Goal: Task Accomplishment & Management: Manage account settings

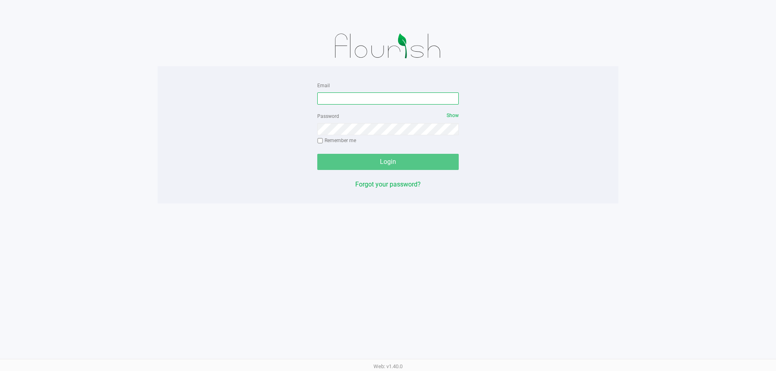
click at [376, 95] on input "Email" at bounding box center [387, 99] width 141 height 12
type input "[EMAIL_ADDRESS][DOMAIN_NAME]"
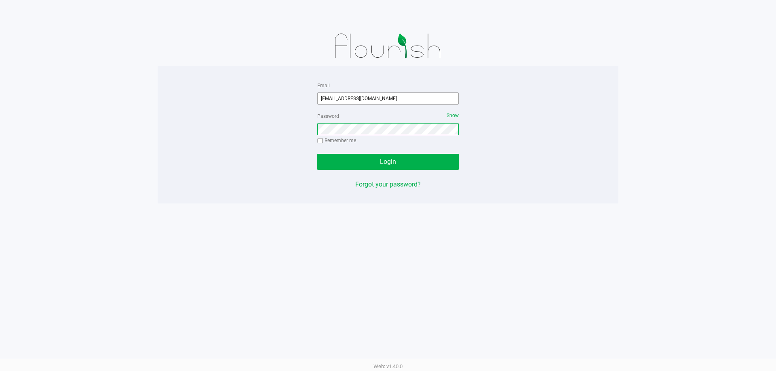
click at [317, 154] on button "Login" at bounding box center [387, 162] width 141 height 16
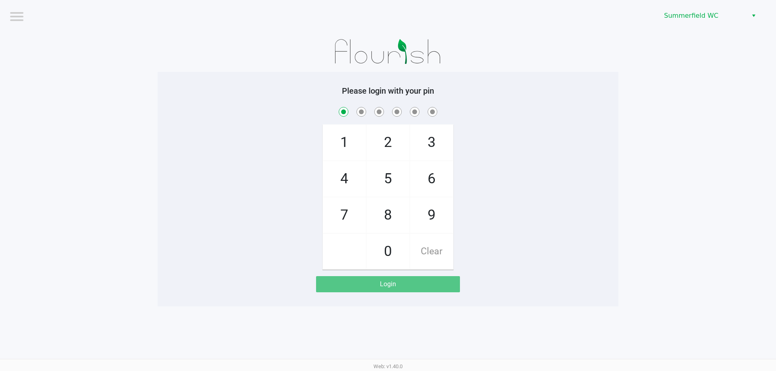
checkbox input "true"
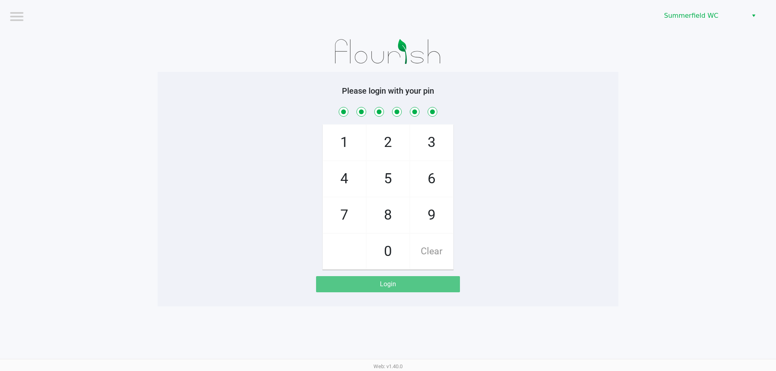
checkbox input "true"
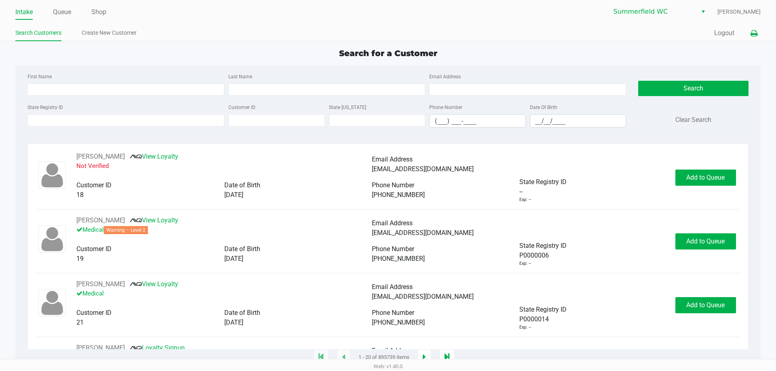
click at [756, 35] on icon at bounding box center [754, 34] width 7 height 6
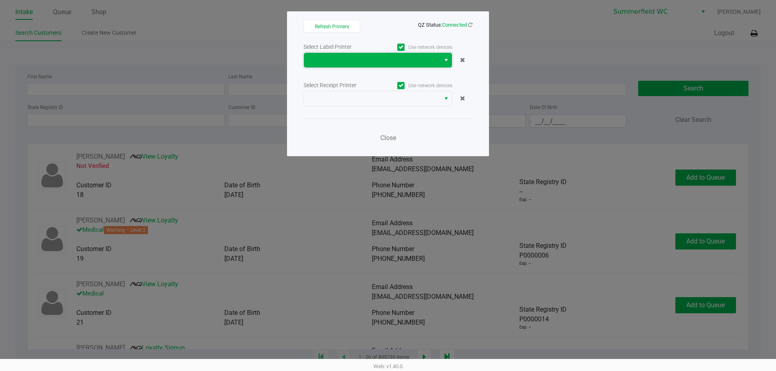
click at [428, 61] on span at bounding box center [372, 60] width 127 height 10
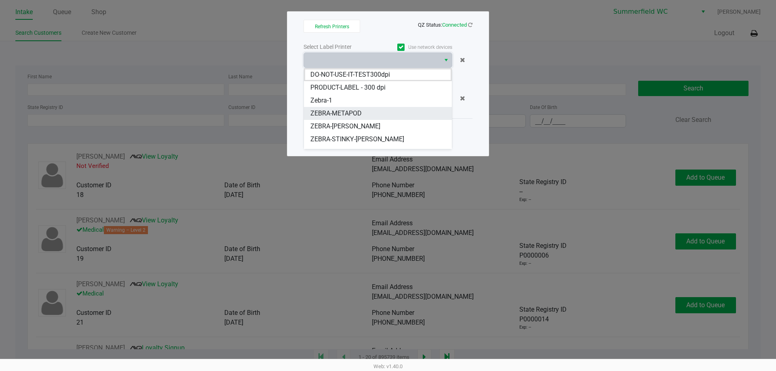
click at [369, 110] on li "ZEBRA-METAPOD" at bounding box center [378, 113] width 148 height 13
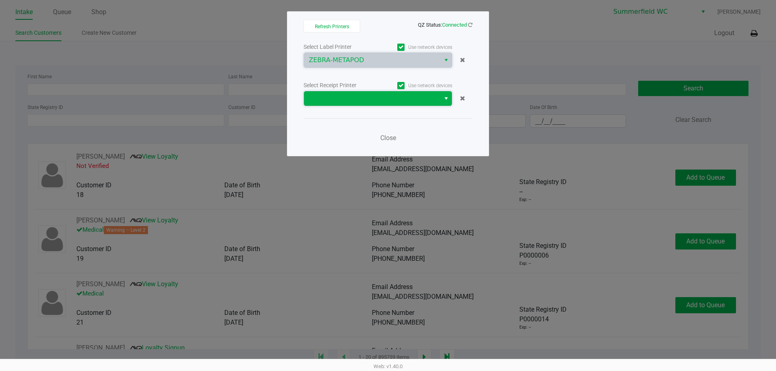
click at [375, 93] on span at bounding box center [372, 98] width 136 height 15
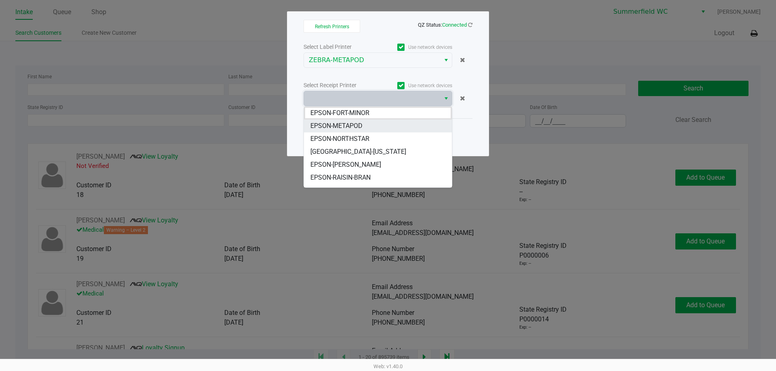
click at [365, 124] on li "EPSON-METAPOD" at bounding box center [378, 126] width 148 height 13
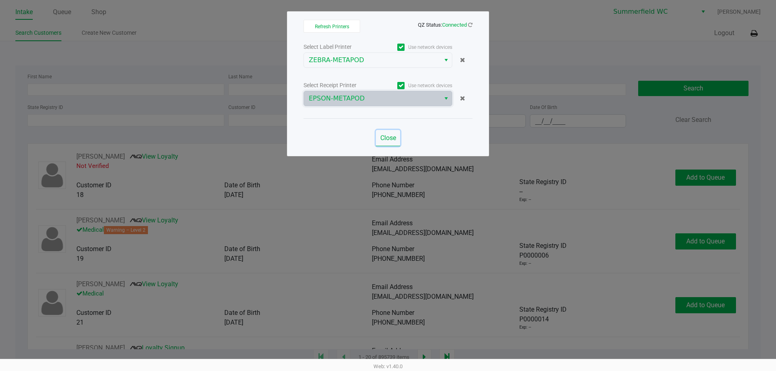
click at [383, 135] on span "Close" at bounding box center [388, 138] width 16 height 8
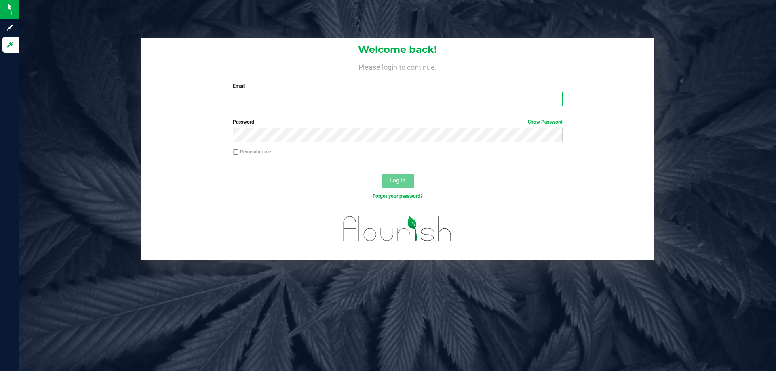
click at [269, 98] on input "Email" at bounding box center [397, 99] width 329 height 15
type input "[EMAIL_ADDRESS][DOMAIN_NAME]"
click at [408, 176] on button "Log In" at bounding box center [398, 181] width 32 height 15
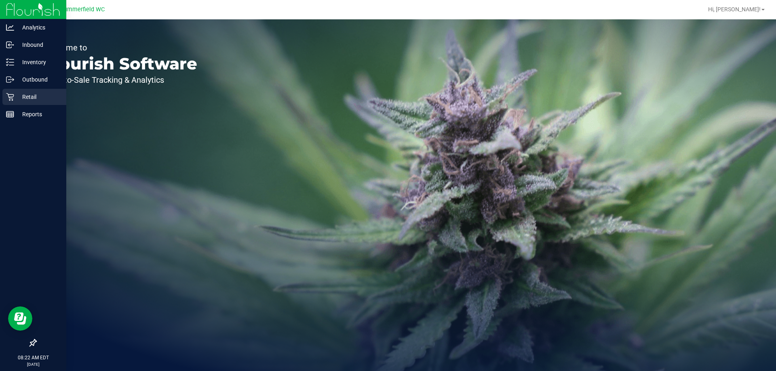
click at [22, 99] on p "Retail" at bounding box center [38, 97] width 49 height 10
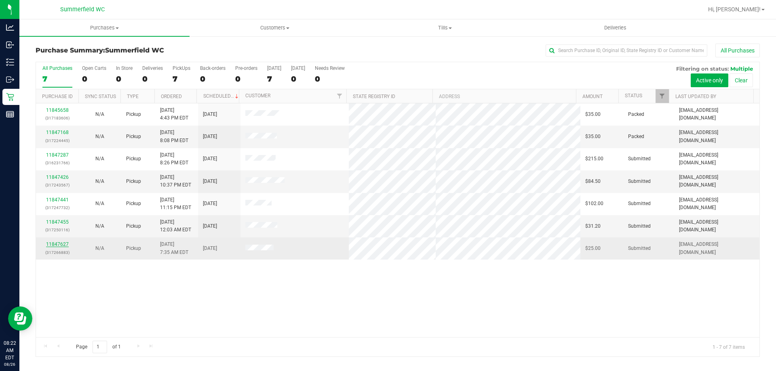
click at [65, 245] on link "11847627" at bounding box center [57, 245] width 23 height 6
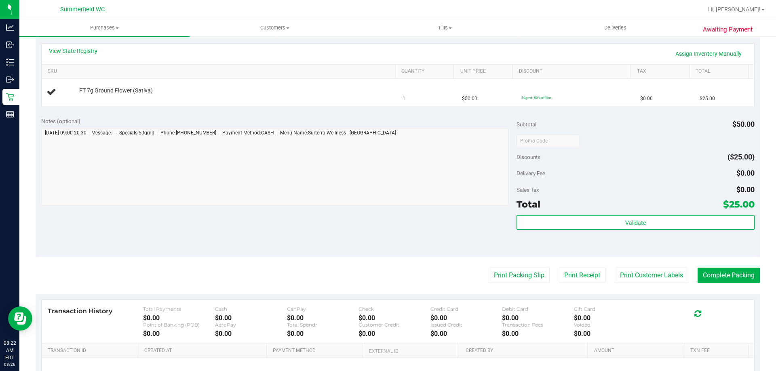
scroll to position [270, 0]
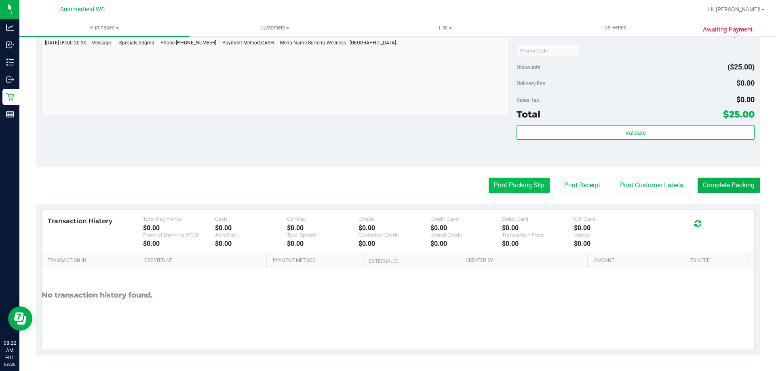
click at [507, 182] on button "Print Packing Slip" at bounding box center [519, 185] width 61 height 15
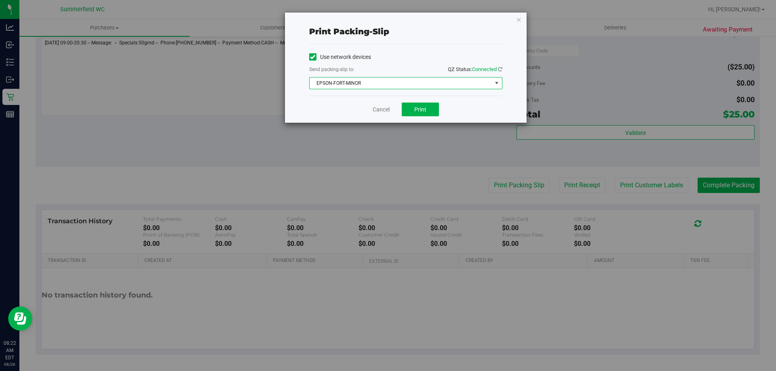
click at [394, 83] on span "EPSON-FORT-MINOR" at bounding box center [401, 83] width 182 height 11
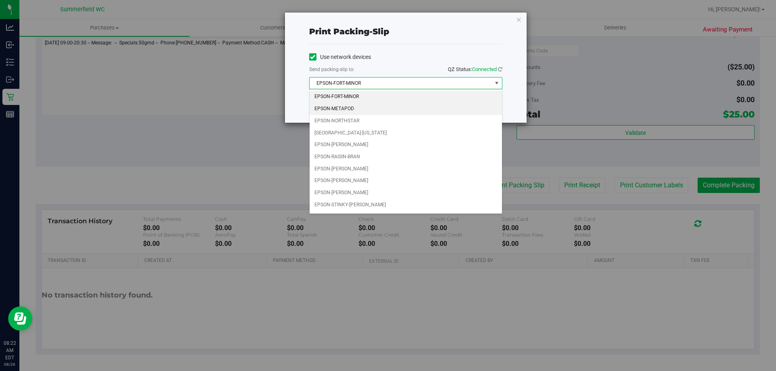
click at [368, 112] on li "EPSON-METAPOD" at bounding box center [406, 109] width 192 height 12
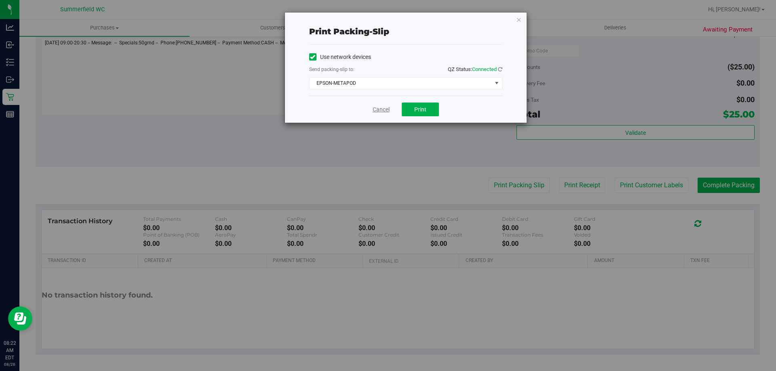
click at [380, 108] on link "Cancel" at bounding box center [381, 110] width 17 height 8
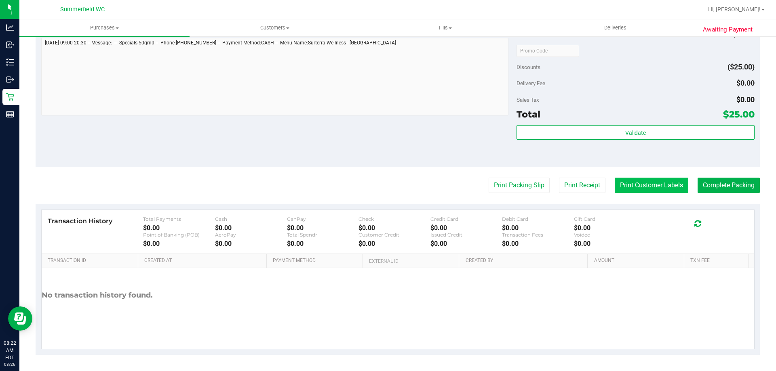
click at [630, 182] on button "Print Customer Labels" at bounding box center [652, 185] width 74 height 15
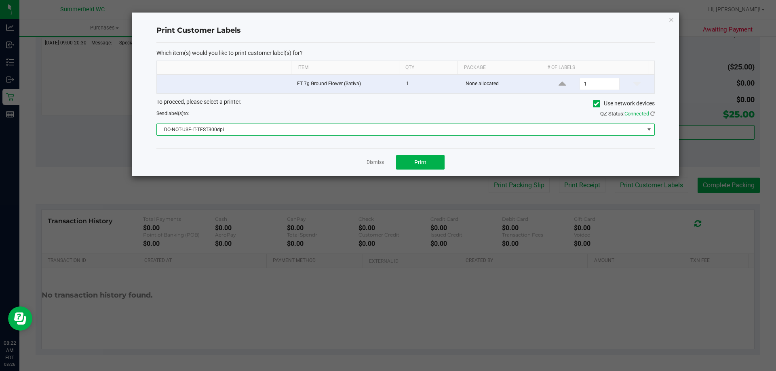
click at [349, 131] on span "DO-NOT-USE-IT-TEST300dpi" at bounding box center [400, 129] width 487 height 11
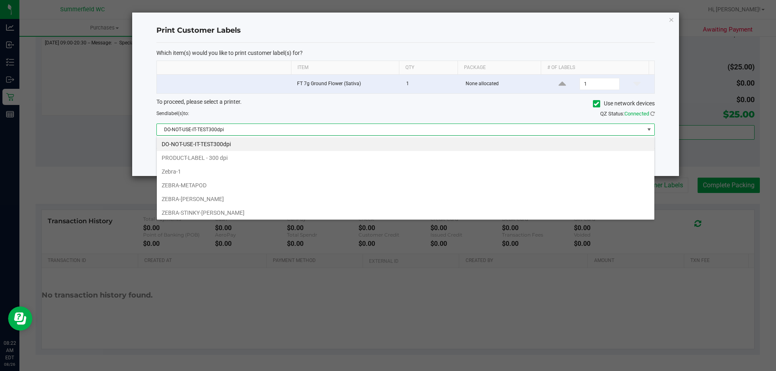
scroll to position [12, 498]
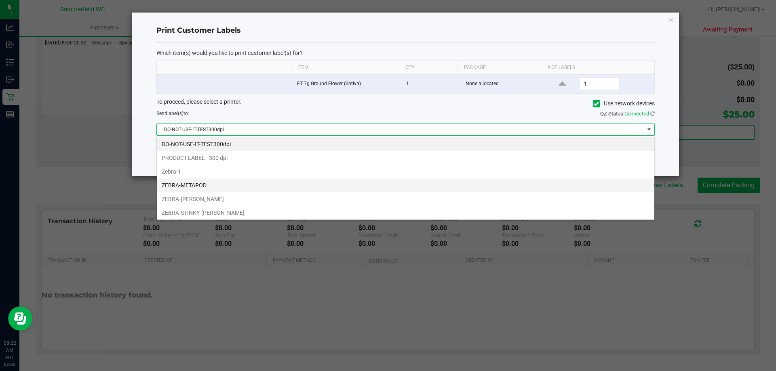
click at [287, 186] on li "ZEBRA-METAPOD" at bounding box center [406, 186] width 498 height 14
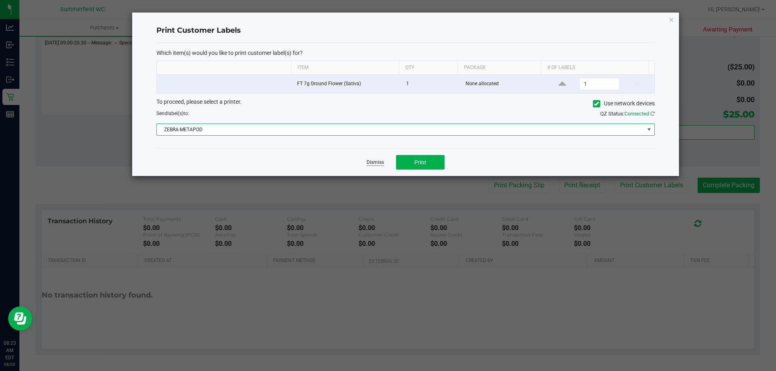
click at [382, 165] on link "Dismiss" at bounding box center [375, 162] width 17 height 7
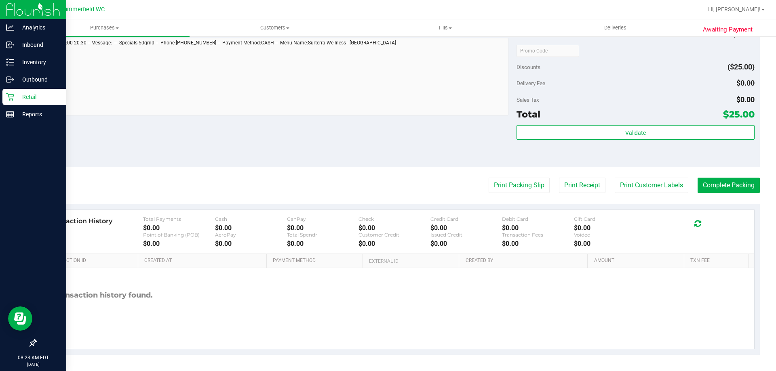
click at [23, 95] on p "Retail" at bounding box center [38, 97] width 49 height 10
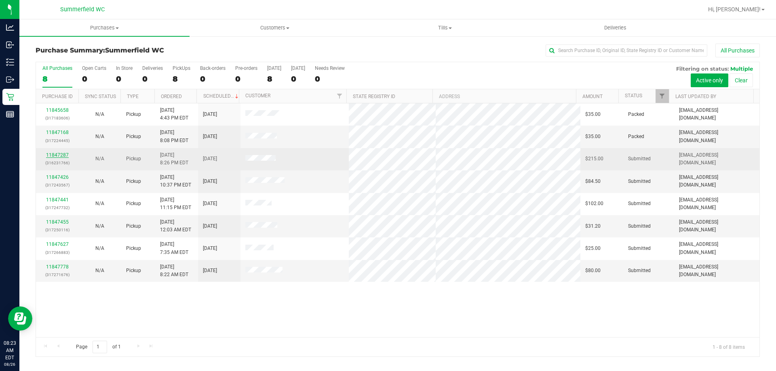
click at [58, 154] on link "11847287" at bounding box center [57, 155] width 23 height 6
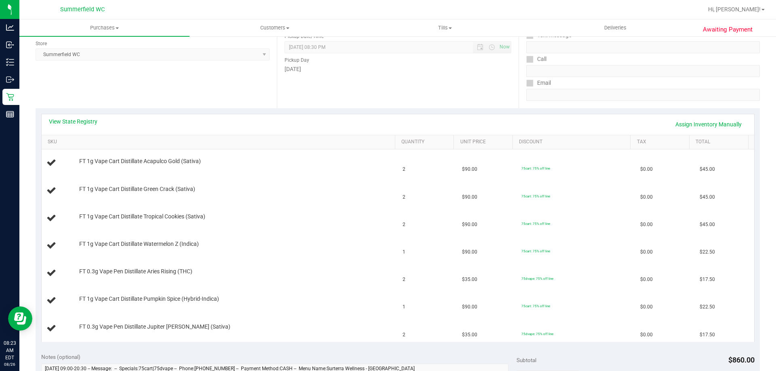
scroll to position [121, 0]
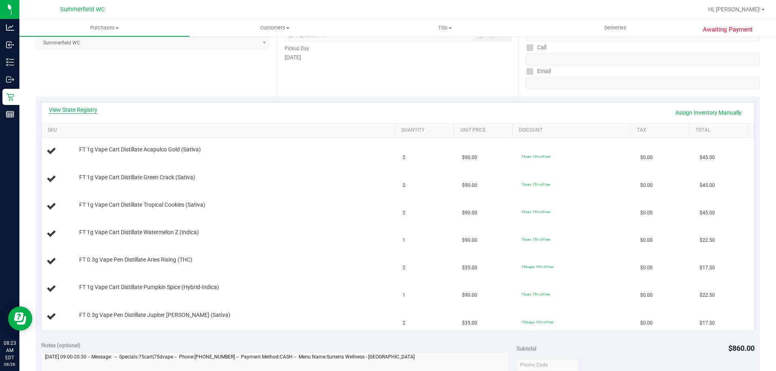
click at [78, 108] on link "View State Registry" at bounding box center [73, 110] width 49 height 8
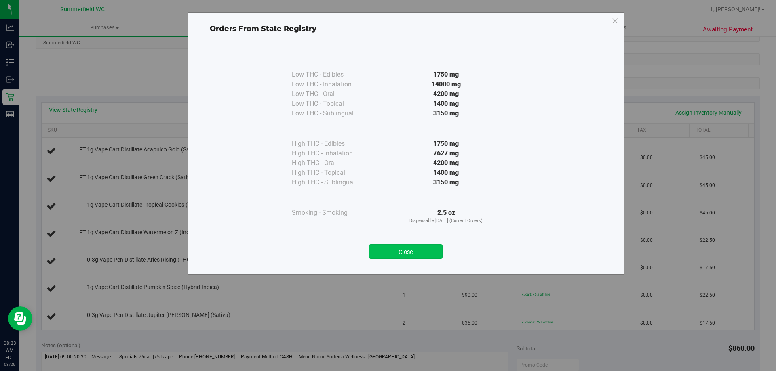
click at [397, 245] on button "Close" at bounding box center [406, 252] width 74 height 15
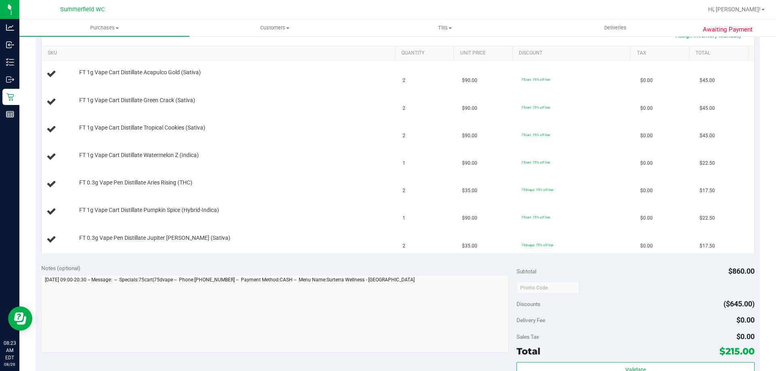
scroll to position [283, 0]
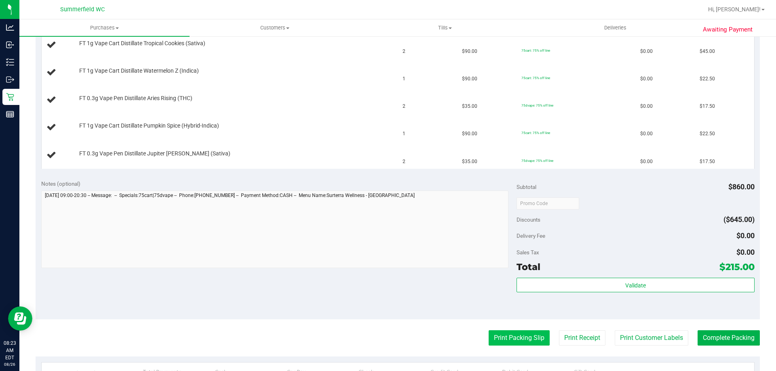
click at [509, 334] on button "Print Packing Slip" at bounding box center [519, 338] width 61 height 15
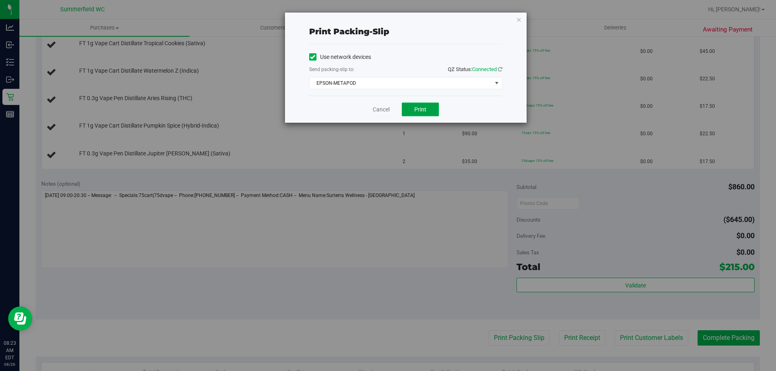
click at [423, 110] on span "Print" at bounding box center [420, 109] width 12 height 6
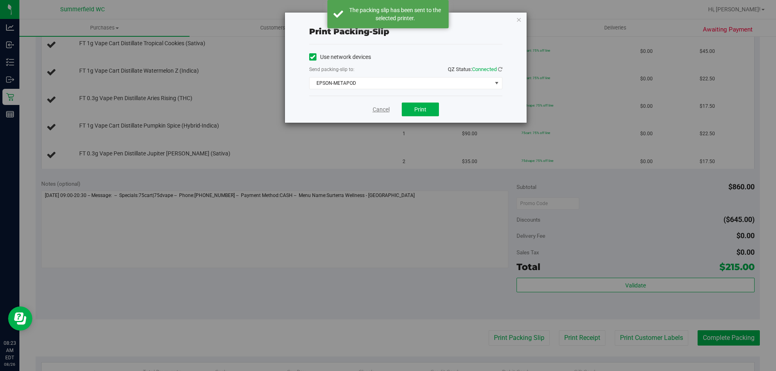
click at [383, 106] on link "Cancel" at bounding box center [381, 110] width 17 height 8
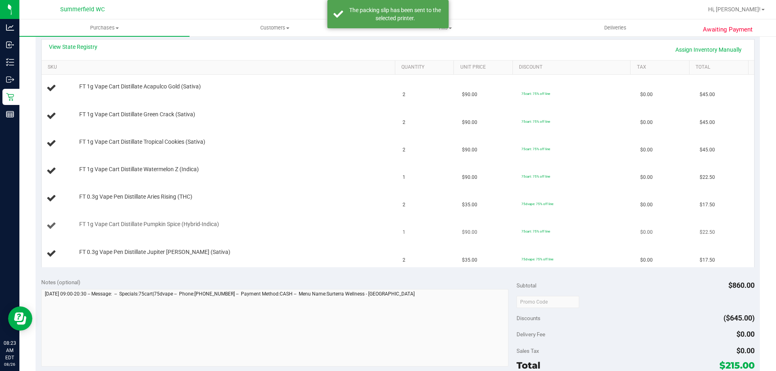
scroll to position [162, 0]
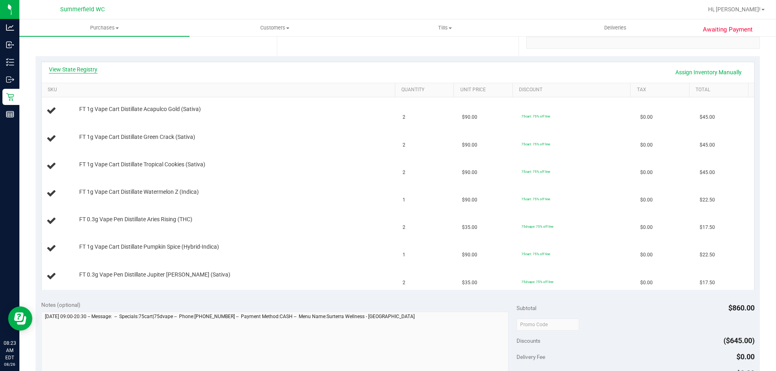
click at [90, 72] on link "View State Registry" at bounding box center [73, 69] width 49 height 8
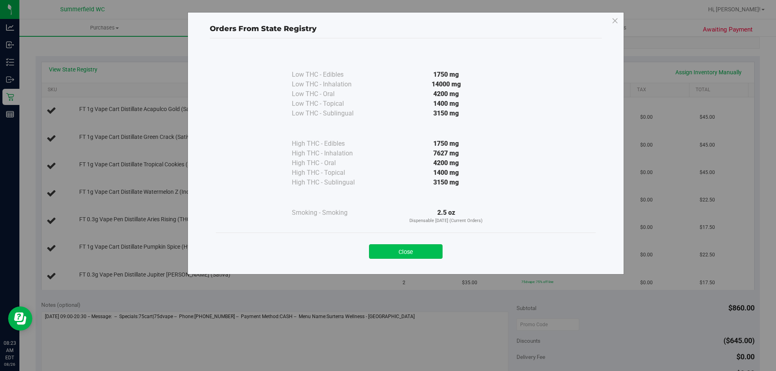
click at [403, 246] on button "Close" at bounding box center [406, 252] width 74 height 15
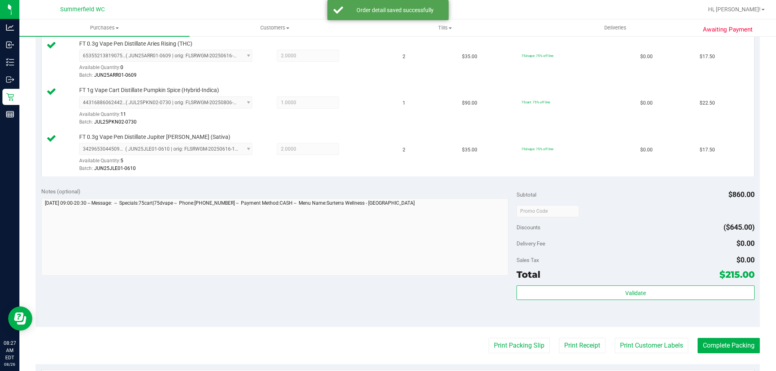
scroll to position [485, 0]
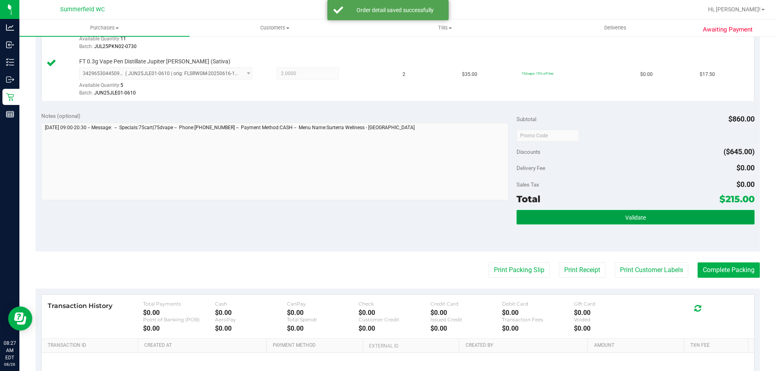
click at [618, 223] on button "Validate" at bounding box center [636, 217] width 238 height 15
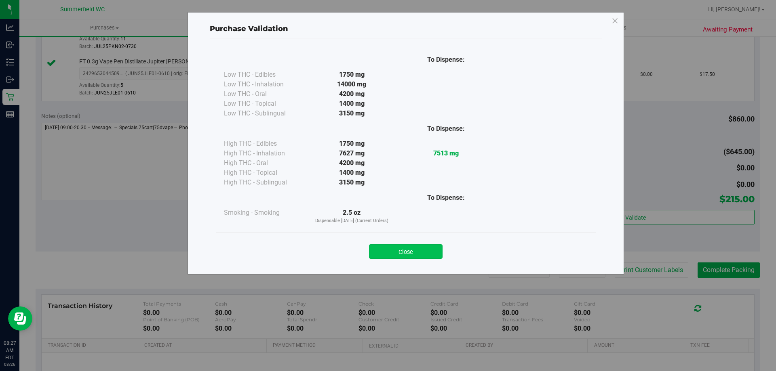
click at [430, 249] on button "Close" at bounding box center [406, 252] width 74 height 15
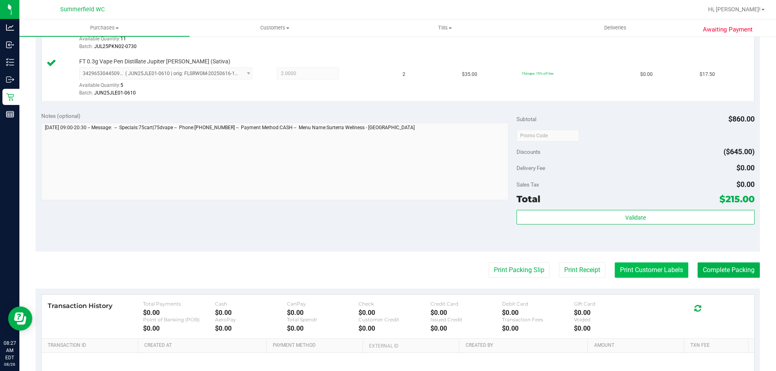
click at [646, 272] on button "Print Customer Labels" at bounding box center [652, 270] width 74 height 15
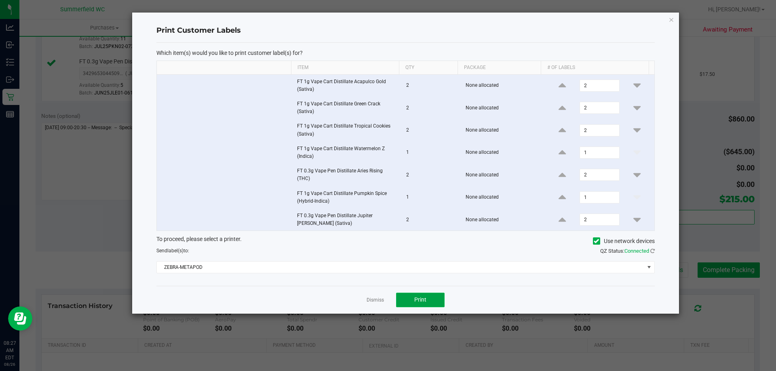
click at [415, 297] on span "Print" at bounding box center [420, 300] width 12 height 6
click at [374, 300] on link "Dismiss" at bounding box center [375, 300] width 17 height 7
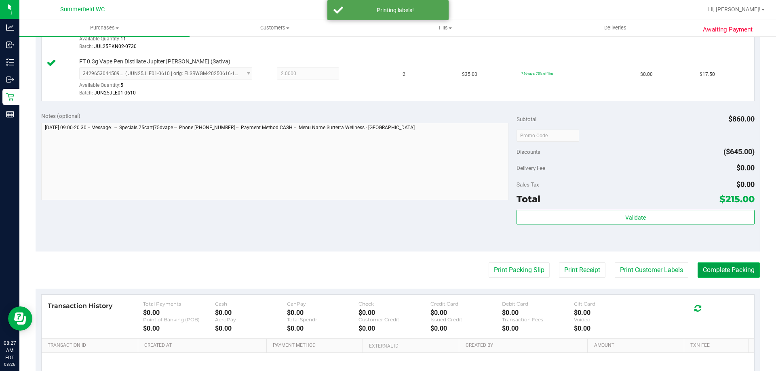
click at [730, 270] on button "Complete Packing" at bounding box center [729, 270] width 62 height 15
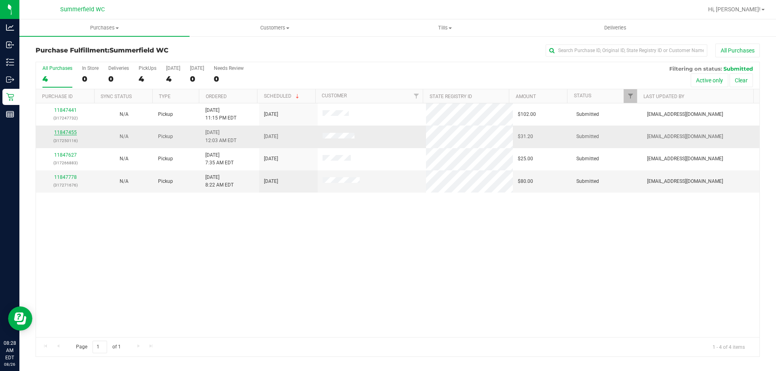
click at [69, 131] on link "11847455" at bounding box center [65, 133] width 23 height 6
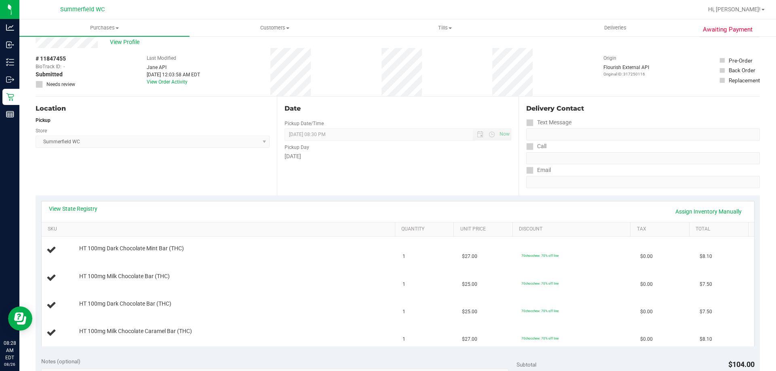
scroll to position [40, 0]
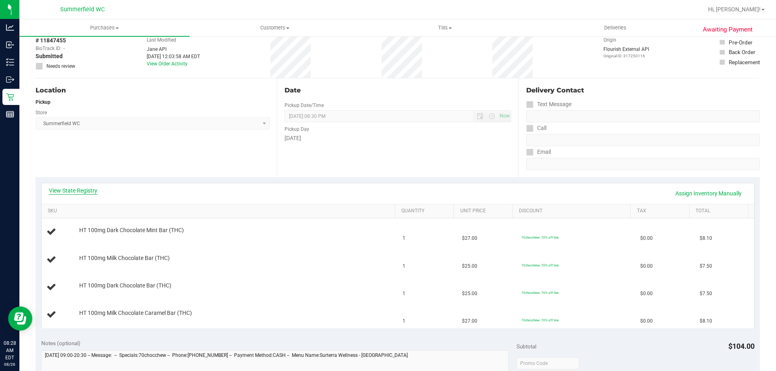
click at [77, 190] on link "View State Registry" at bounding box center [73, 191] width 49 height 8
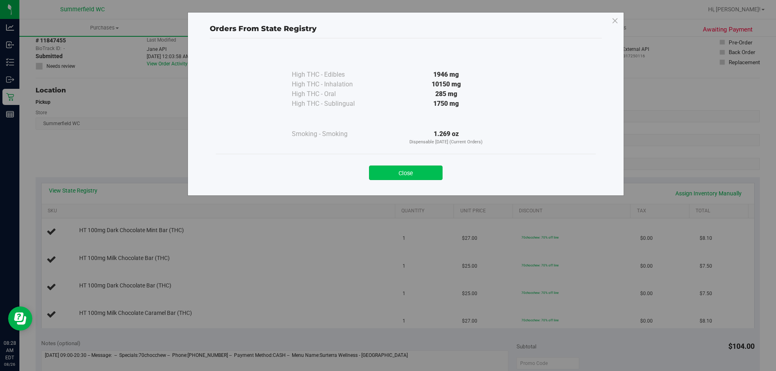
click at [424, 171] on button "Close" at bounding box center [406, 173] width 74 height 15
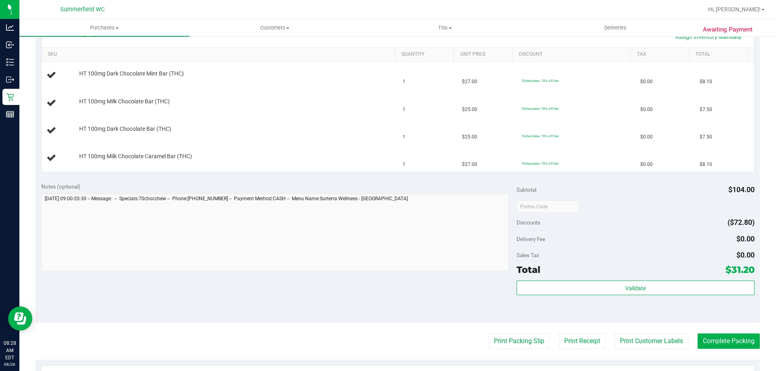
scroll to position [283, 0]
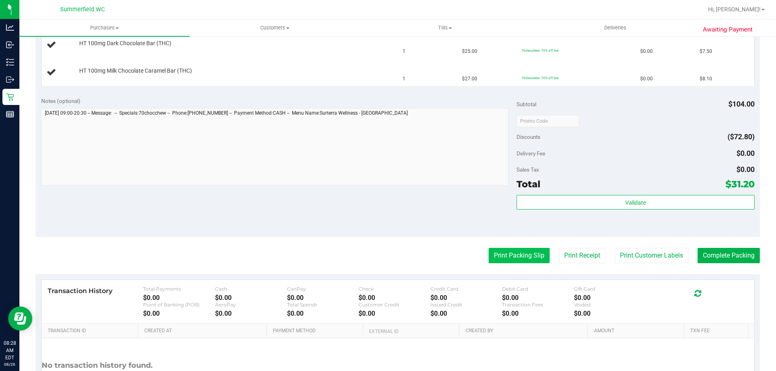
click at [496, 262] on button "Print Packing Slip" at bounding box center [519, 255] width 61 height 15
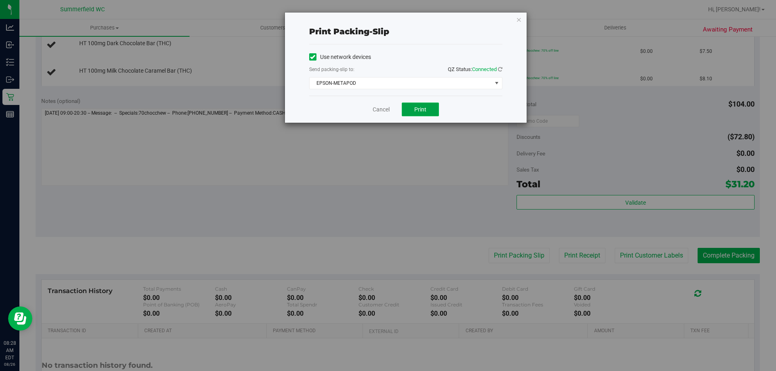
click at [414, 108] on span "Print" at bounding box center [420, 109] width 12 height 6
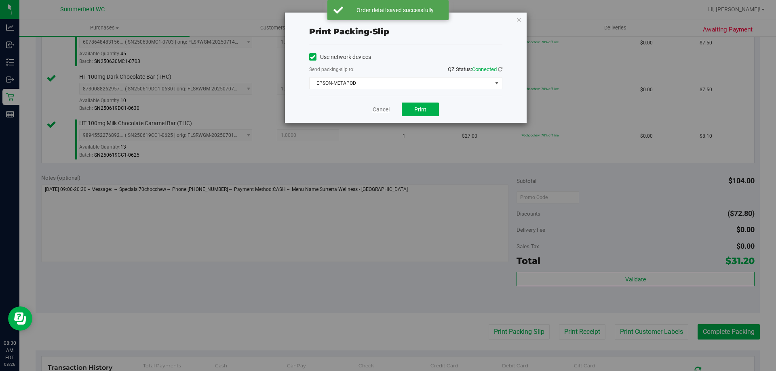
click at [385, 106] on link "Cancel" at bounding box center [381, 110] width 17 height 8
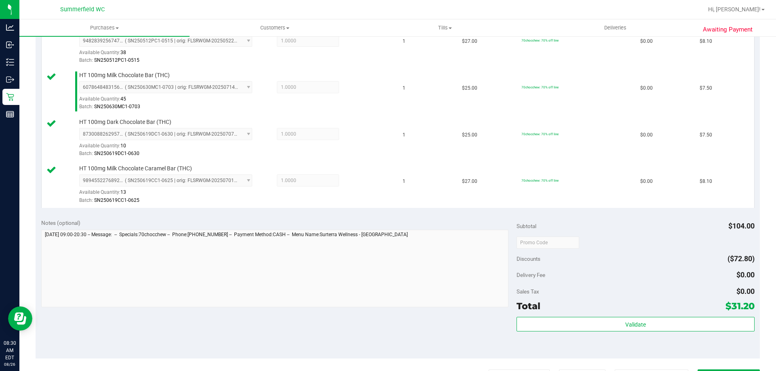
scroll to position [364, 0]
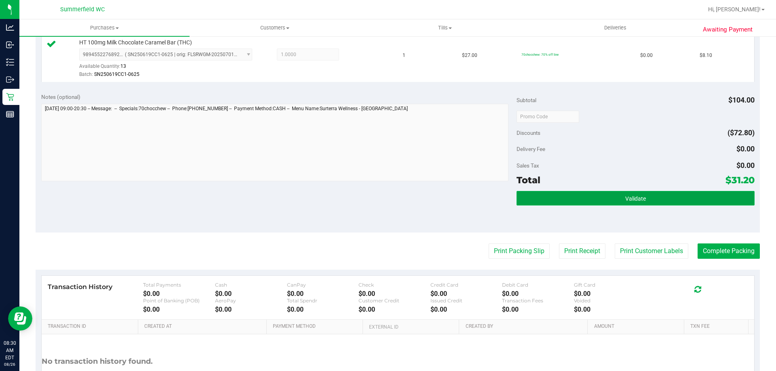
click at [646, 201] on button "Validate" at bounding box center [636, 198] width 238 height 15
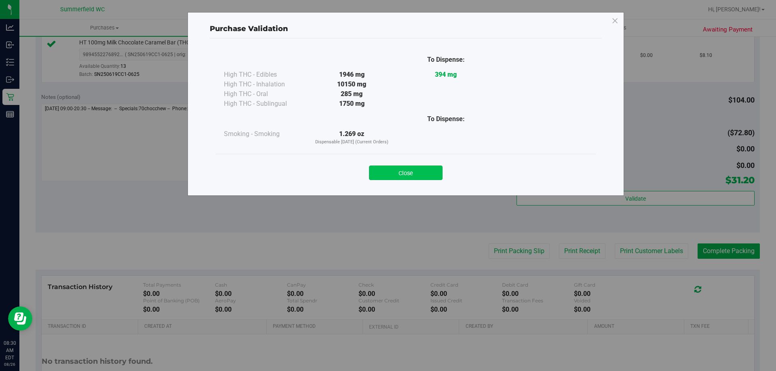
click at [437, 175] on button "Close" at bounding box center [406, 173] width 74 height 15
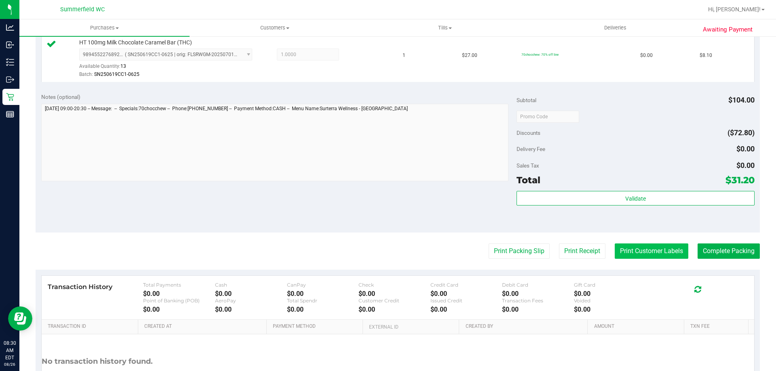
click at [666, 254] on button "Print Customer Labels" at bounding box center [652, 251] width 74 height 15
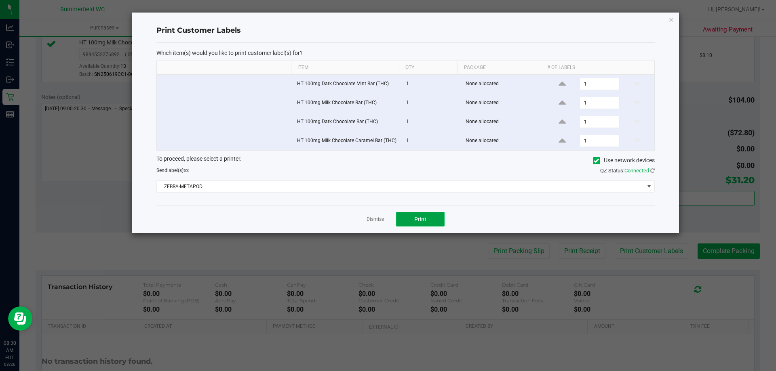
click at [436, 213] on button "Print" at bounding box center [420, 219] width 49 height 15
click at [374, 219] on link "Dismiss" at bounding box center [375, 219] width 17 height 7
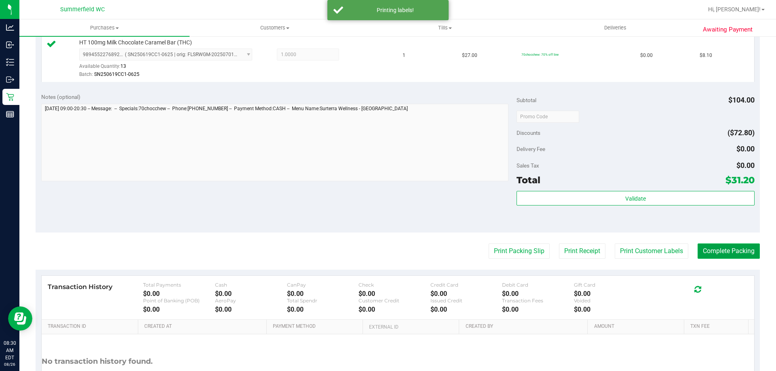
click at [730, 247] on button "Complete Packing" at bounding box center [729, 251] width 62 height 15
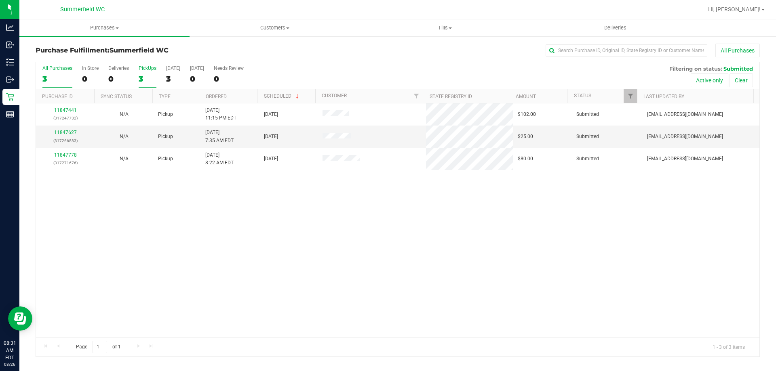
click at [143, 68] on div "PickUps" at bounding box center [148, 68] width 18 height 6
click at [0, 0] on input "PickUps 3" at bounding box center [0, 0] width 0 height 0
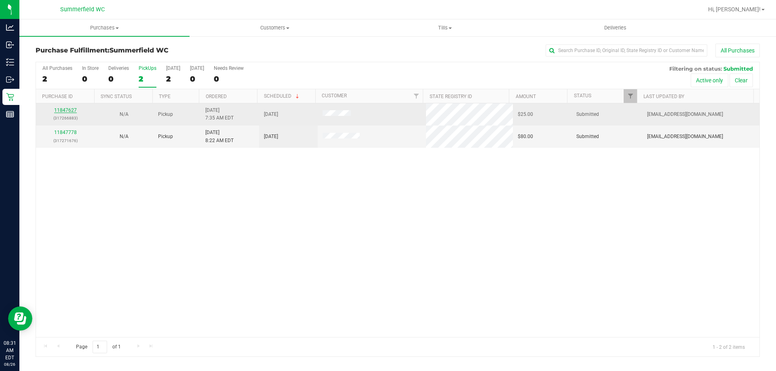
click at [74, 111] on link "11847627" at bounding box center [65, 111] width 23 height 6
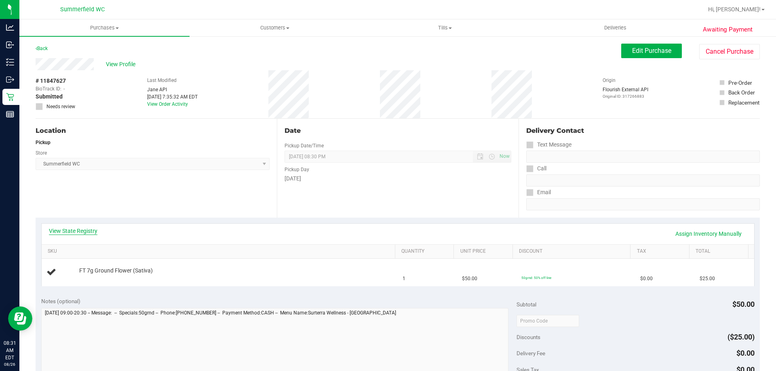
click at [86, 234] on link "View State Registry" at bounding box center [73, 231] width 49 height 8
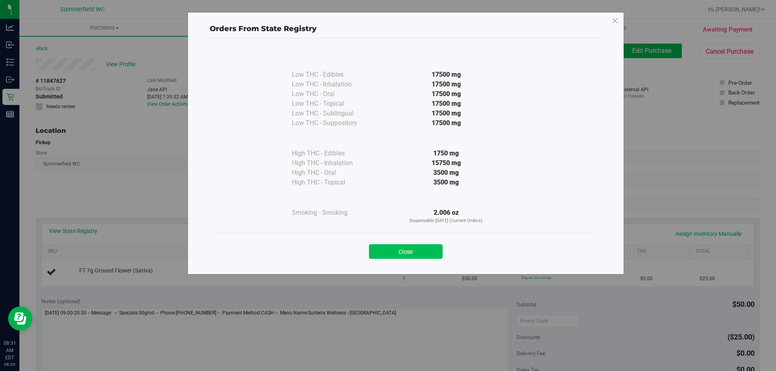
click at [406, 249] on button "Close" at bounding box center [406, 252] width 74 height 15
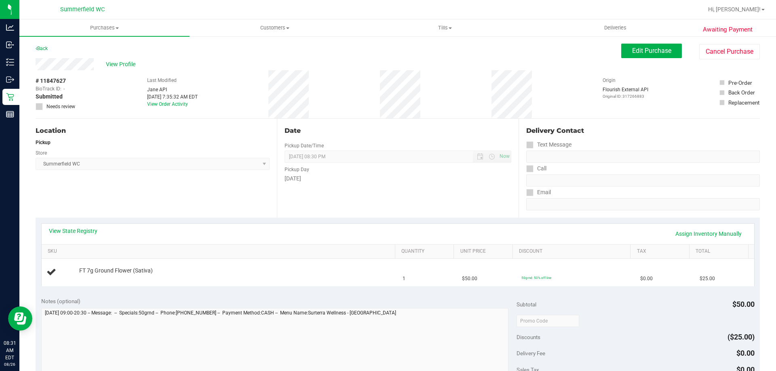
scroll to position [121, 0]
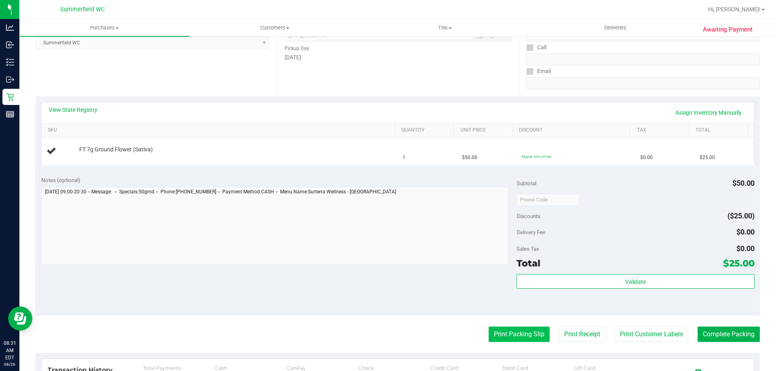
click at [525, 331] on button "Print Packing Slip" at bounding box center [519, 334] width 61 height 15
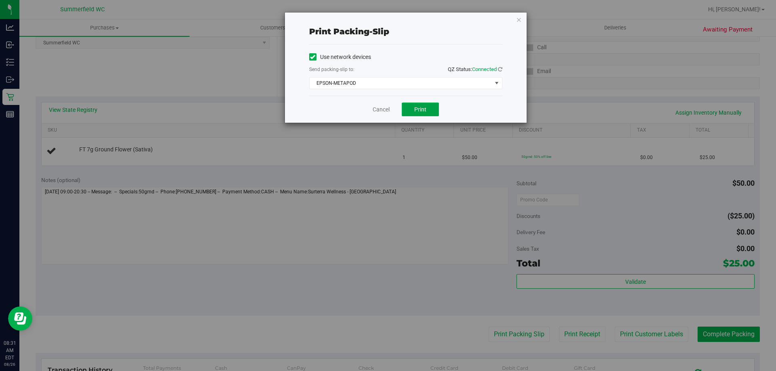
click at [420, 109] on span "Print" at bounding box center [420, 109] width 12 height 6
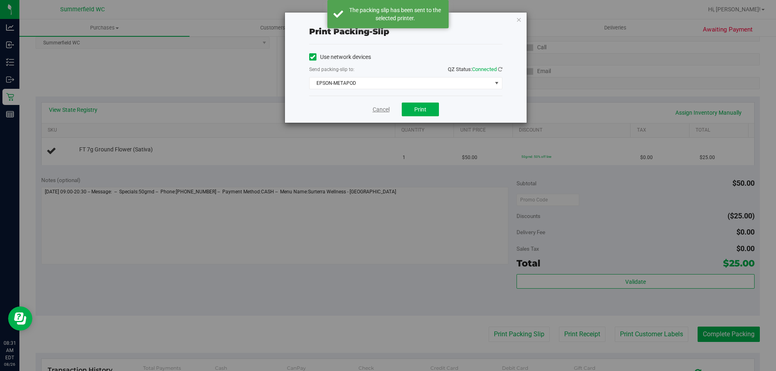
click at [387, 113] on link "Cancel" at bounding box center [381, 110] width 17 height 8
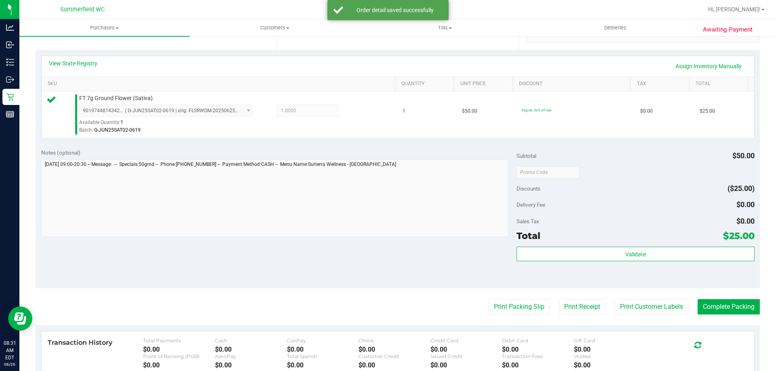
scroll to position [243, 0]
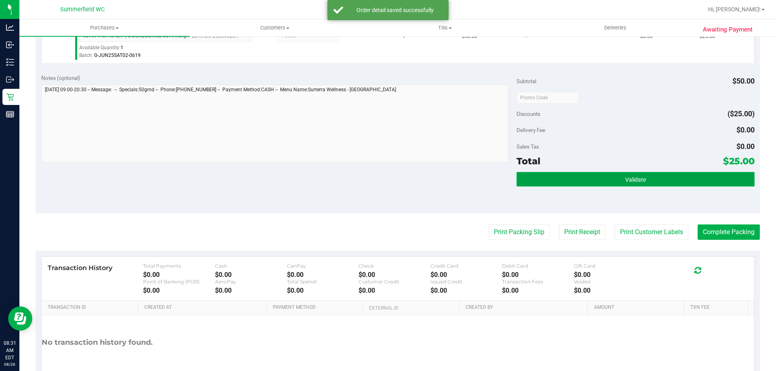
click at [609, 177] on button "Validate" at bounding box center [636, 179] width 238 height 15
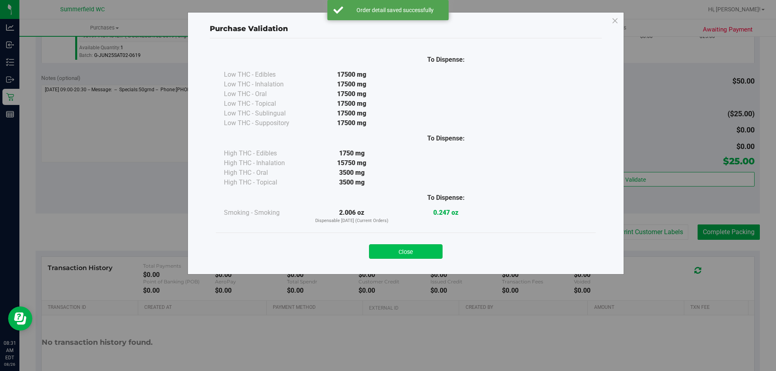
click at [411, 252] on button "Close" at bounding box center [406, 252] width 74 height 15
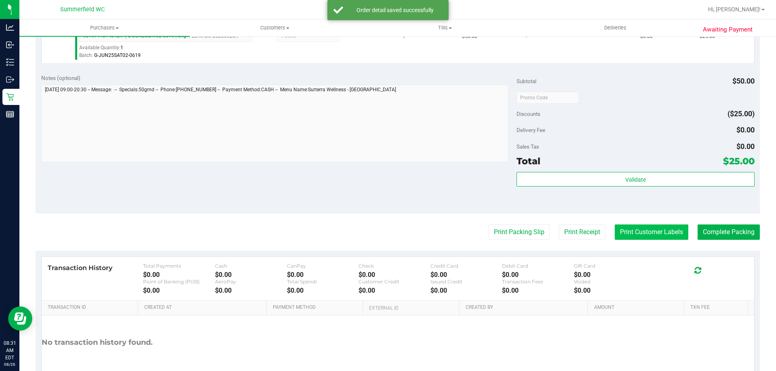
click at [630, 233] on button "Print Customer Labels" at bounding box center [652, 232] width 74 height 15
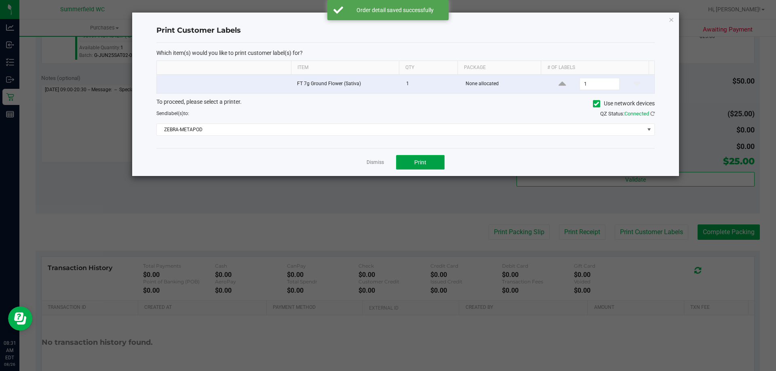
click at [416, 162] on span "Print" at bounding box center [420, 162] width 12 height 6
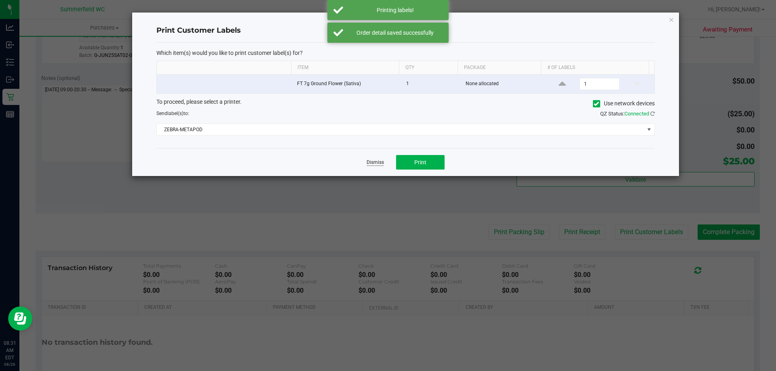
click at [371, 160] on link "Dismiss" at bounding box center [375, 162] width 17 height 7
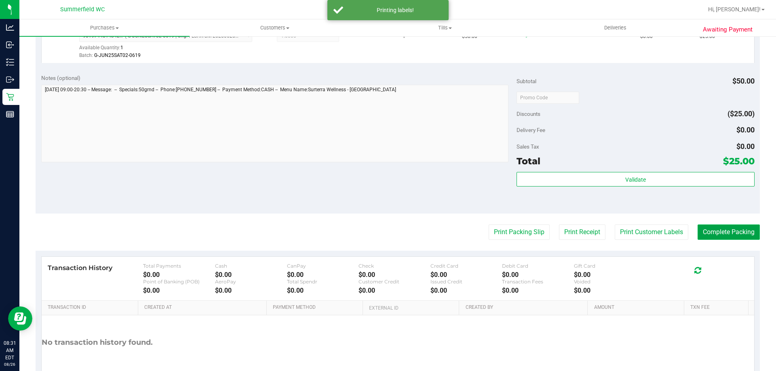
click at [714, 236] on button "Complete Packing" at bounding box center [729, 232] width 62 height 15
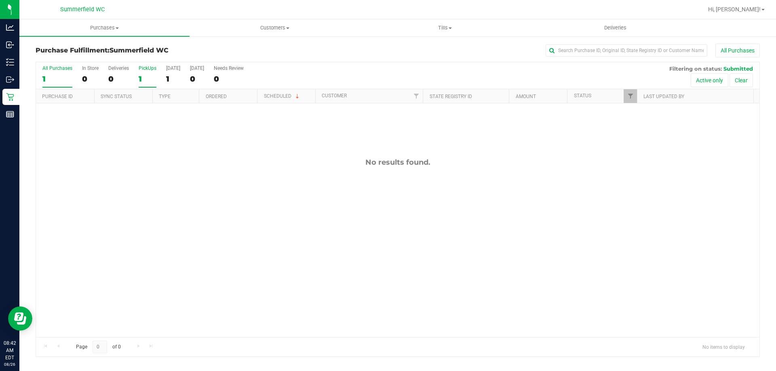
click at [149, 68] on div "PickUps" at bounding box center [148, 68] width 18 height 6
click at [0, 0] on input "PickUps 1" at bounding box center [0, 0] width 0 height 0
click at [446, 30] on span "Tills" at bounding box center [444, 27] width 169 height 7
click at [423, 50] on li "Manage tills" at bounding box center [445, 49] width 170 height 10
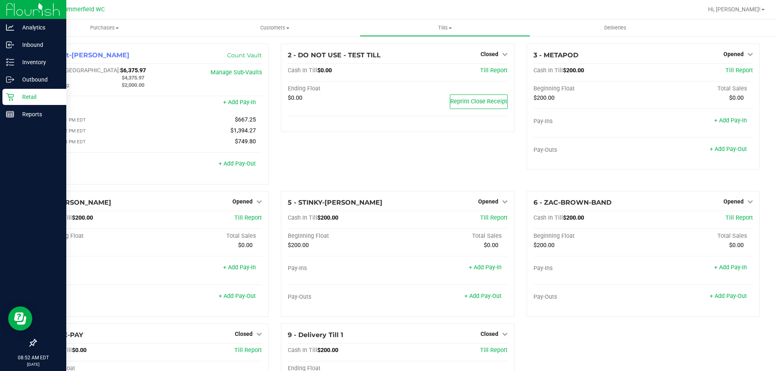
click at [31, 95] on p "Retail" at bounding box center [38, 97] width 49 height 10
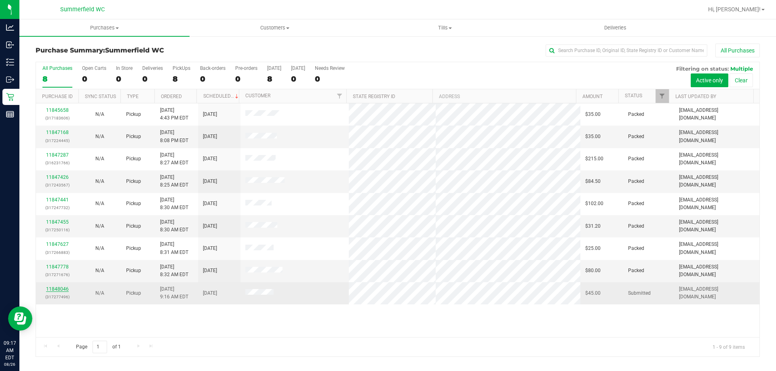
click at [57, 291] on link "11848046" at bounding box center [57, 290] width 23 height 6
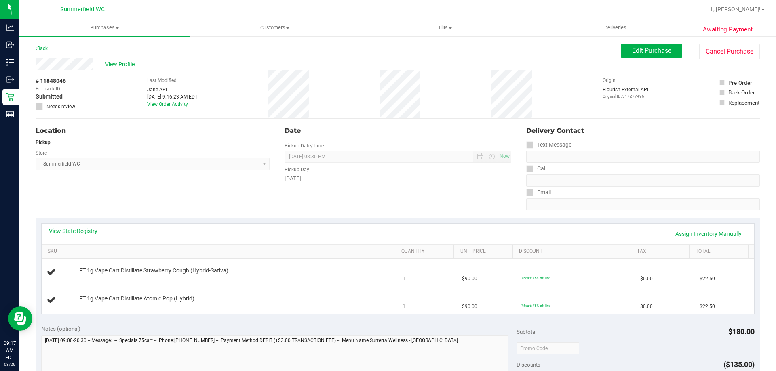
click at [84, 228] on link "View State Registry" at bounding box center [73, 231] width 49 height 8
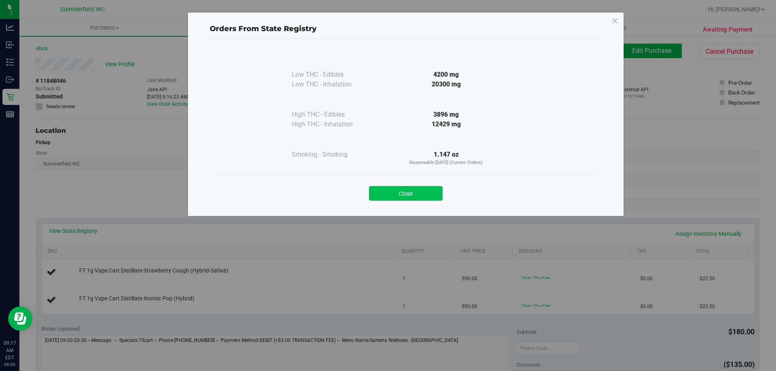
click at [396, 196] on button "Close" at bounding box center [406, 193] width 74 height 15
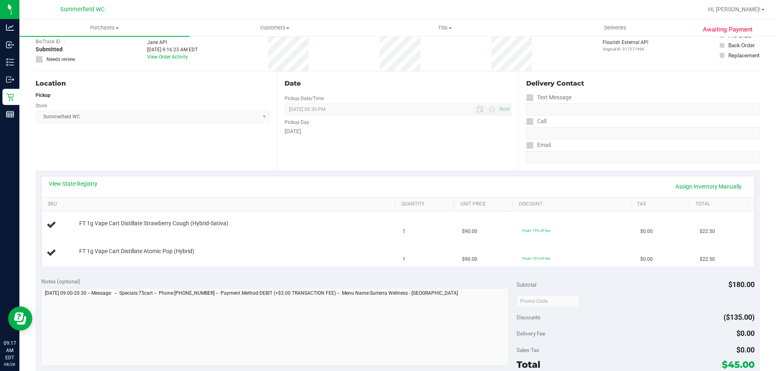
scroll to position [121, 0]
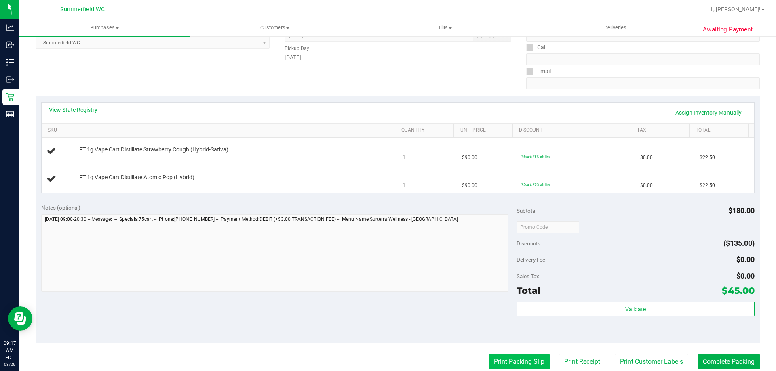
click at [510, 354] on button "Print Packing Slip" at bounding box center [519, 361] width 61 height 15
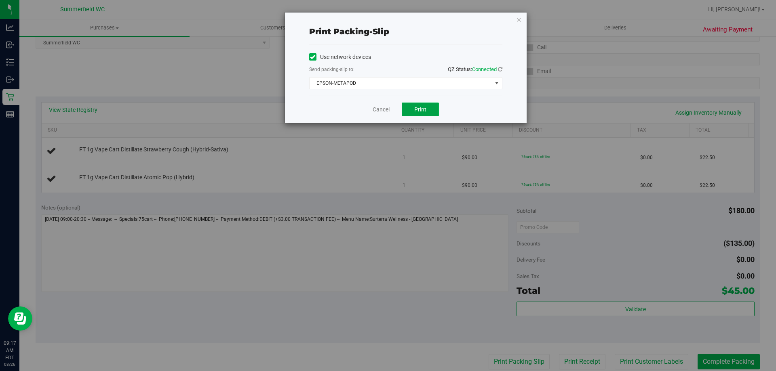
click at [418, 108] on span "Print" at bounding box center [420, 109] width 12 height 6
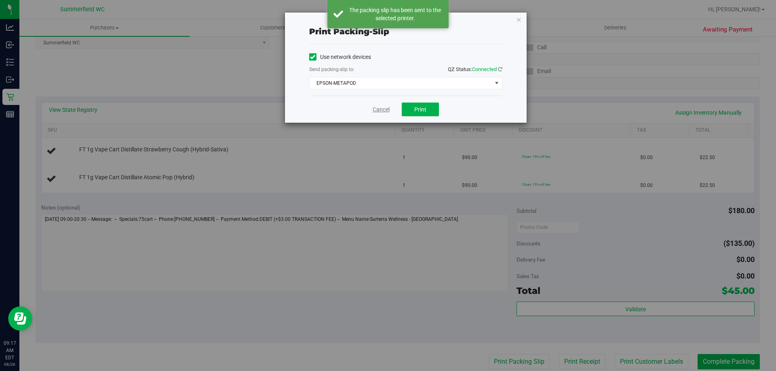
click at [382, 109] on link "Cancel" at bounding box center [381, 110] width 17 height 8
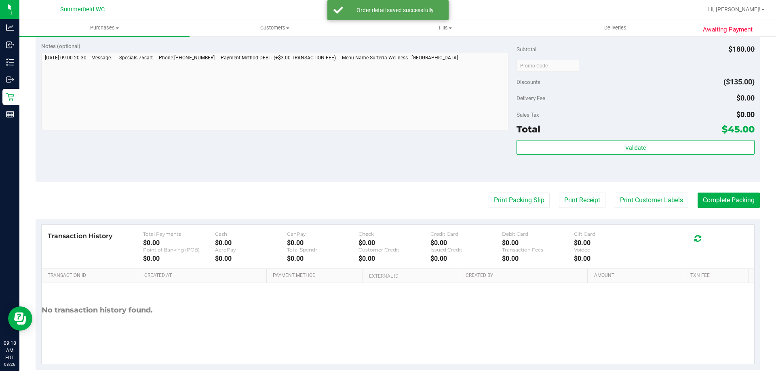
scroll to position [323, 0]
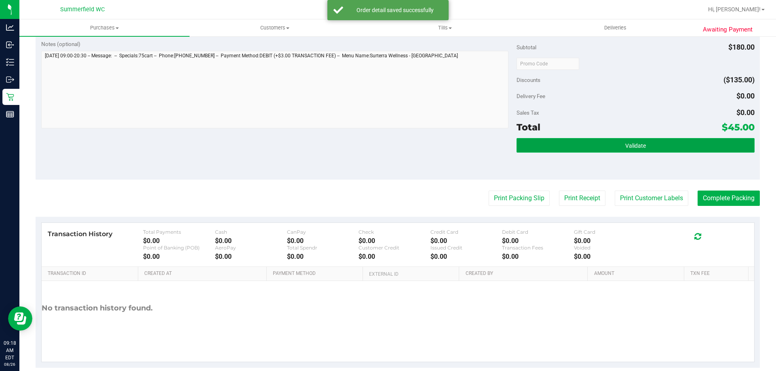
click at [627, 144] on span "Validate" at bounding box center [635, 146] width 21 height 6
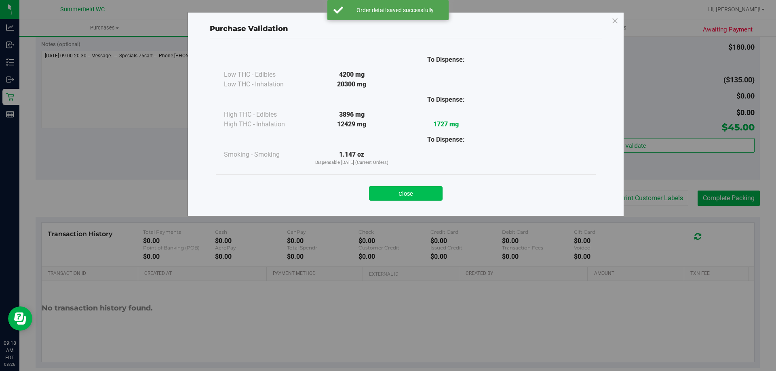
click at [428, 195] on button "Close" at bounding box center [406, 193] width 74 height 15
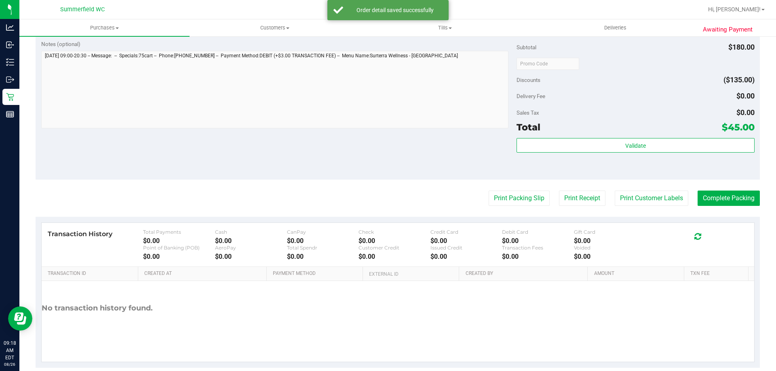
click at [637, 188] on purchase-details "Back Edit Purchase Cancel Purchase View Profile # 11848046 BioTrack ID: - Submi…" at bounding box center [398, 44] width 724 height 648
click at [635, 194] on button "Print Customer Labels" at bounding box center [652, 198] width 74 height 15
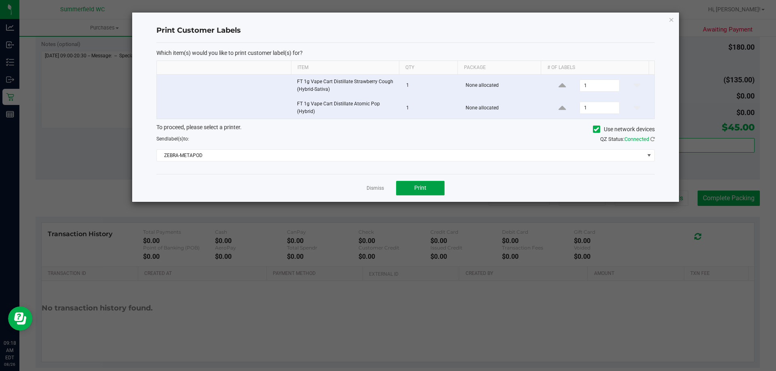
click at [425, 183] on button "Print" at bounding box center [420, 188] width 49 height 15
click at [375, 186] on link "Dismiss" at bounding box center [375, 188] width 17 height 7
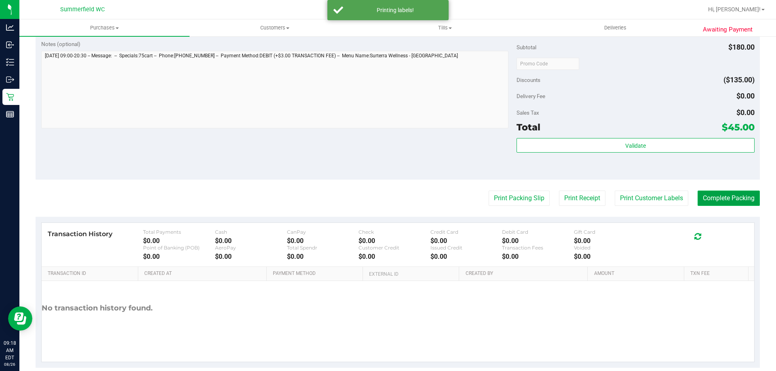
drag, startPoint x: 720, startPoint y: 202, endPoint x: 719, endPoint y: 195, distance: 6.9
click at [720, 201] on button "Complete Packing" at bounding box center [729, 198] width 62 height 15
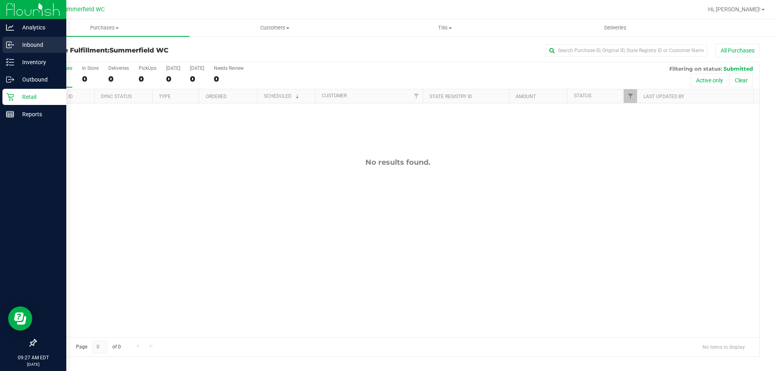
click at [23, 45] on p "Inbound" at bounding box center [38, 45] width 49 height 10
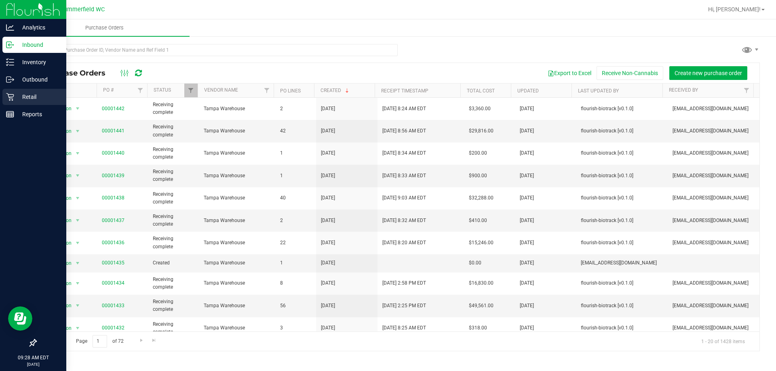
click at [28, 94] on p "Retail" at bounding box center [38, 97] width 49 height 10
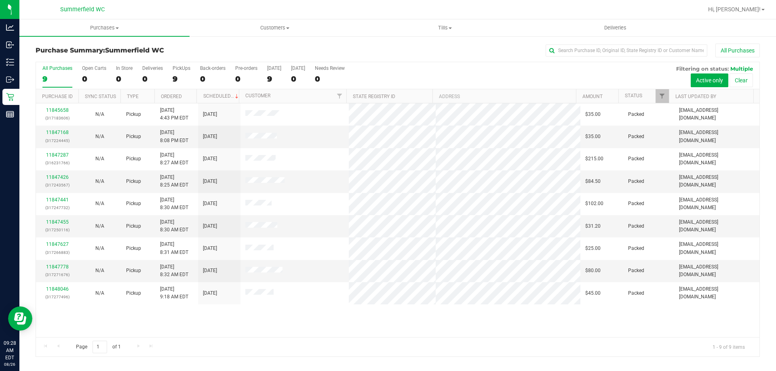
click at [545, 366] on div "Purchases Summary of purchases Fulfillment All purchases Customers All customer…" at bounding box center [397, 195] width 757 height 352
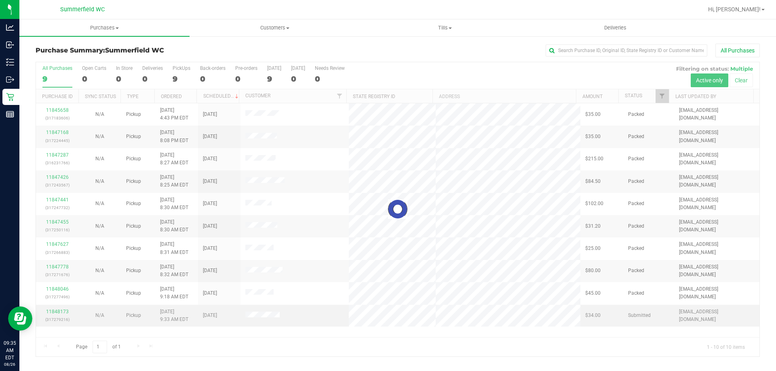
click at [64, 312] on div at bounding box center [398, 209] width 724 height 295
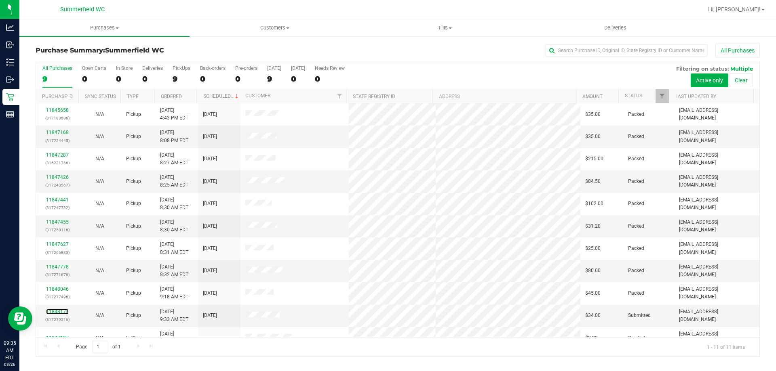
click at [61, 310] on link "11848173" at bounding box center [57, 312] width 23 height 6
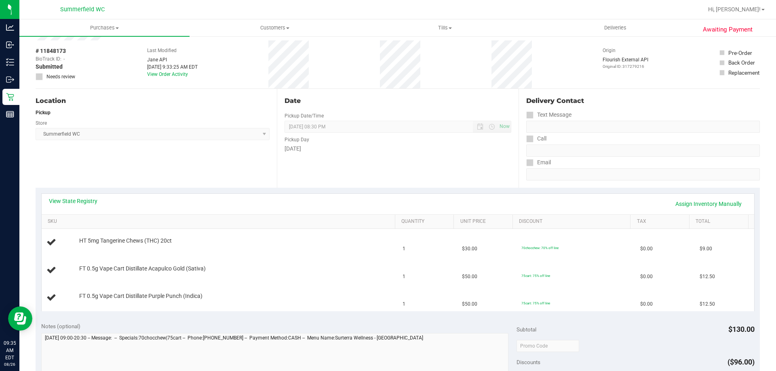
scroll to position [121, 0]
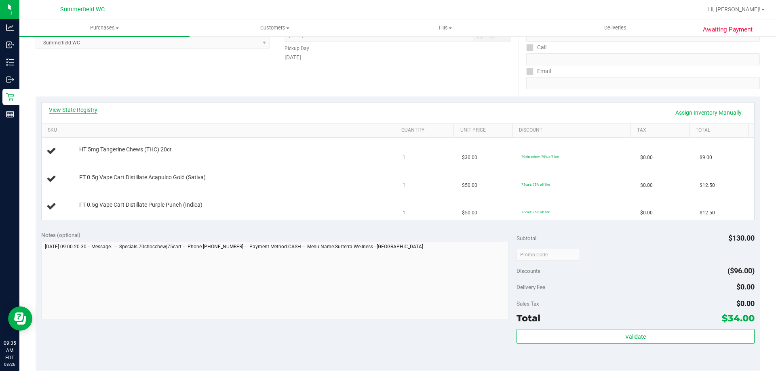
click at [82, 108] on link "View State Registry" at bounding box center [73, 110] width 49 height 8
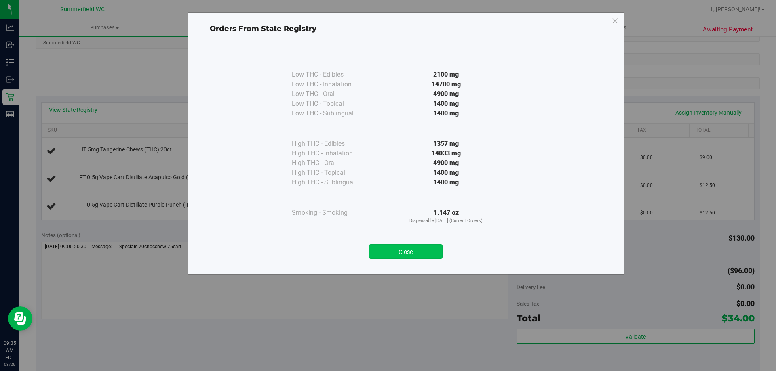
click at [411, 250] on button "Close" at bounding box center [406, 252] width 74 height 15
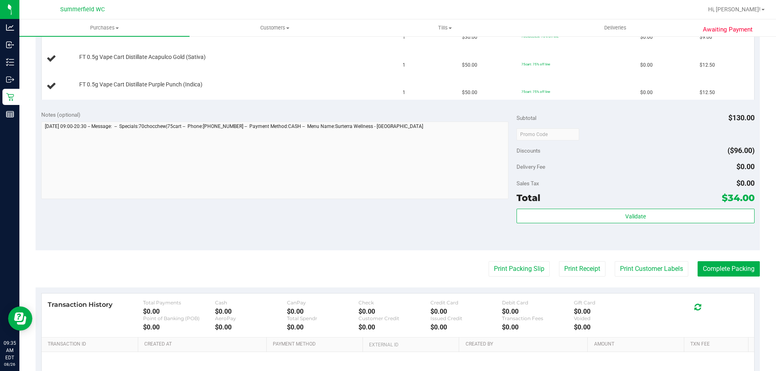
scroll to position [323, 0]
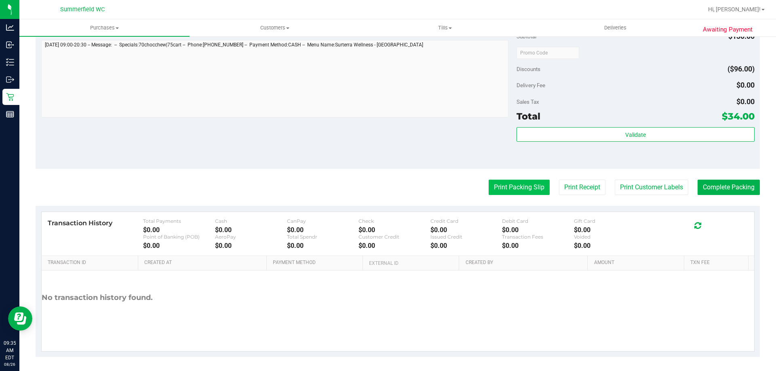
click at [526, 184] on button "Print Packing Slip" at bounding box center [519, 187] width 61 height 15
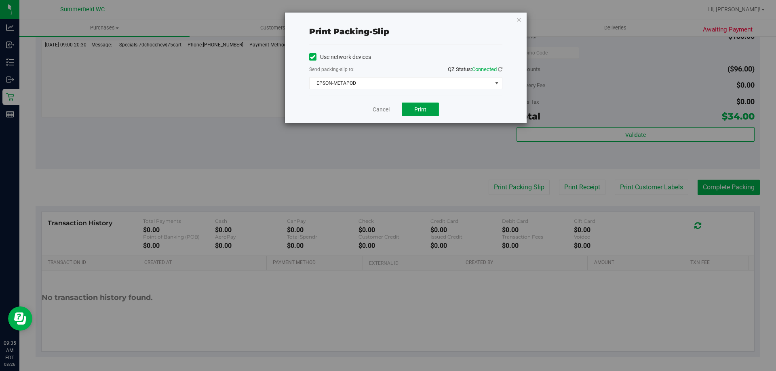
click at [423, 110] on span "Print" at bounding box center [420, 109] width 12 height 6
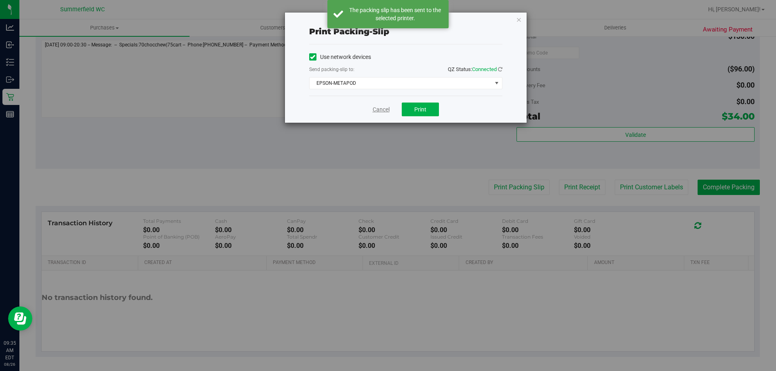
click at [378, 108] on link "Cancel" at bounding box center [381, 110] width 17 height 8
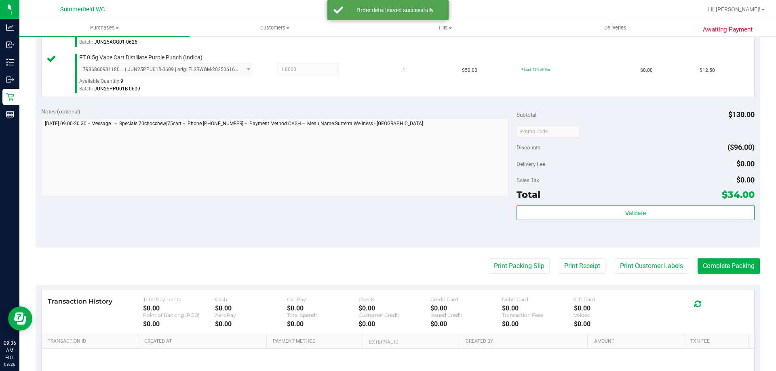
scroll to position [383, 0]
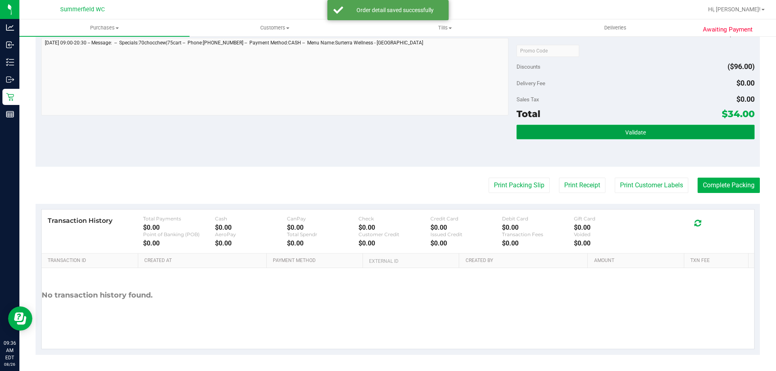
click at [628, 129] on button "Validate" at bounding box center [636, 132] width 238 height 15
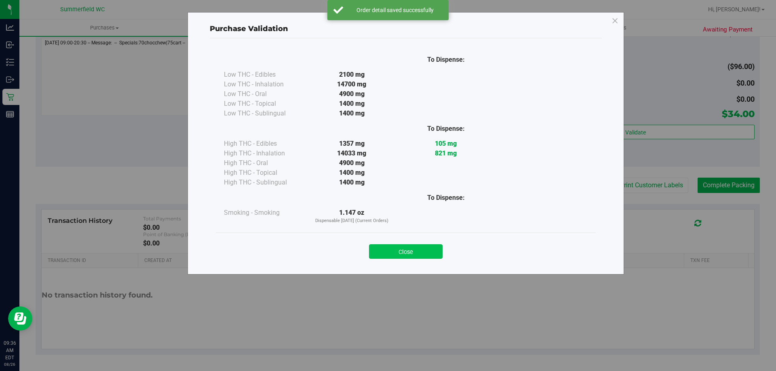
click at [412, 253] on button "Close" at bounding box center [406, 252] width 74 height 15
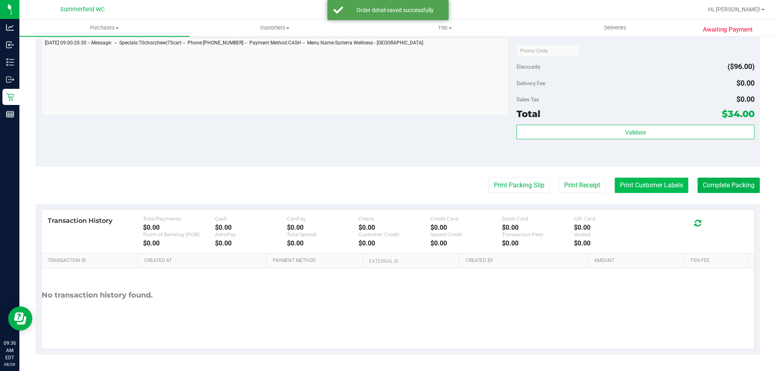
click at [621, 185] on button "Print Customer Labels" at bounding box center [652, 185] width 74 height 15
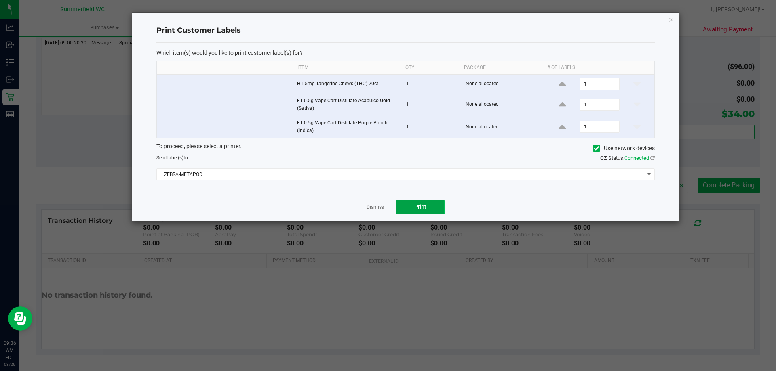
click at [438, 203] on button "Print" at bounding box center [420, 207] width 49 height 15
click at [376, 209] on link "Dismiss" at bounding box center [375, 207] width 17 height 7
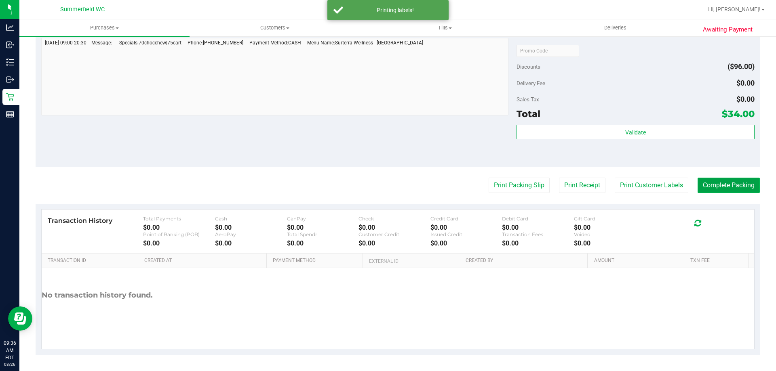
drag, startPoint x: 713, startPoint y: 191, endPoint x: 720, endPoint y: 181, distance: 12.7
click at [713, 190] on button "Complete Packing" at bounding box center [729, 185] width 62 height 15
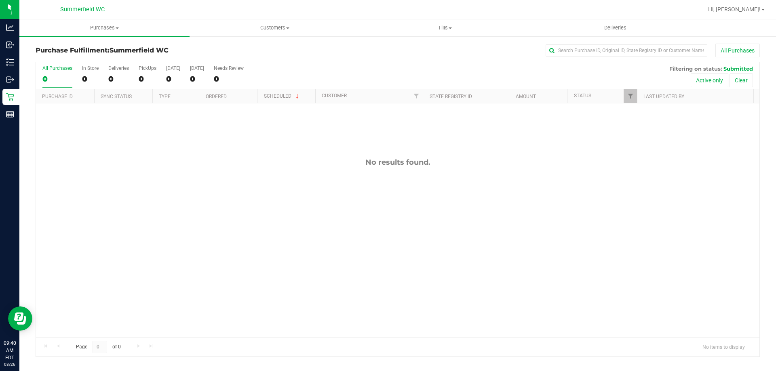
click at [712, 312] on div "No results found." at bounding box center [398, 247] width 724 height 289
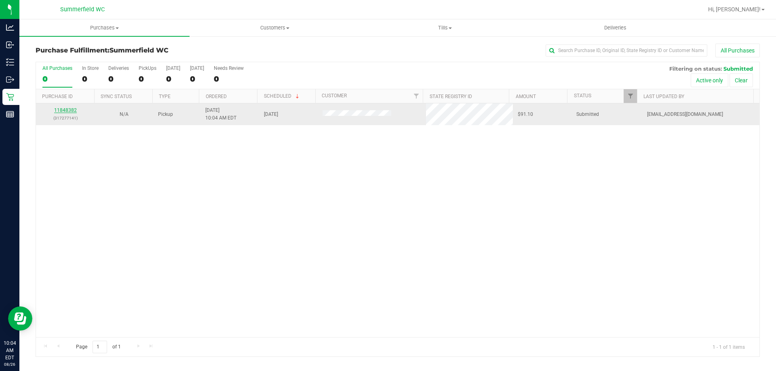
click at [70, 109] on link "11848382" at bounding box center [65, 111] width 23 height 6
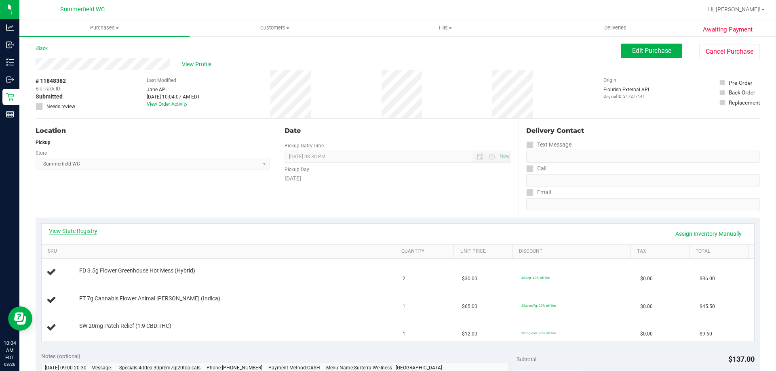
click at [79, 228] on link "View State Registry" at bounding box center [73, 231] width 49 height 8
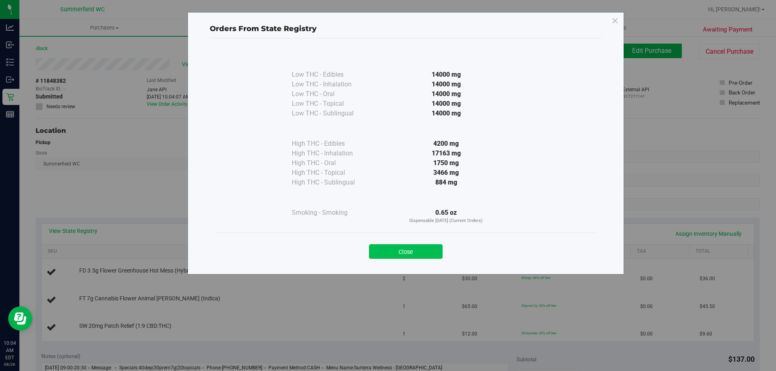
click at [413, 250] on button "Close" at bounding box center [406, 252] width 74 height 15
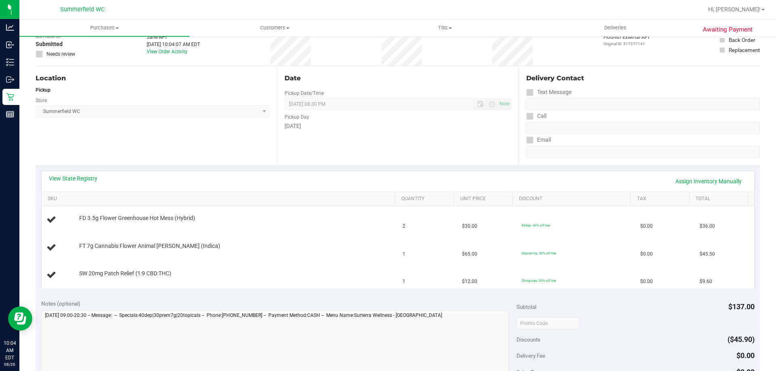
scroll to position [162, 0]
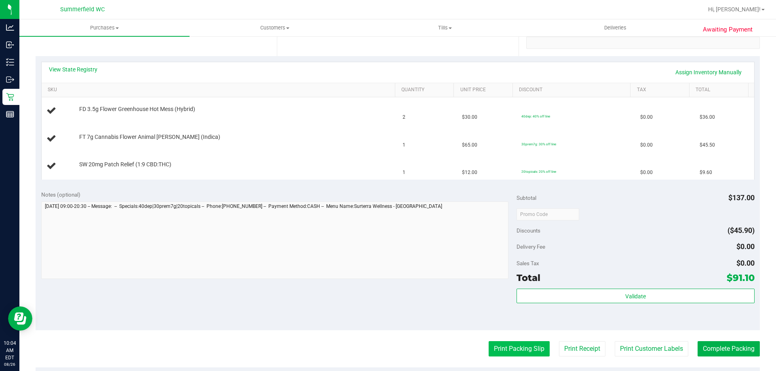
click at [519, 352] on button "Print Packing Slip" at bounding box center [519, 349] width 61 height 15
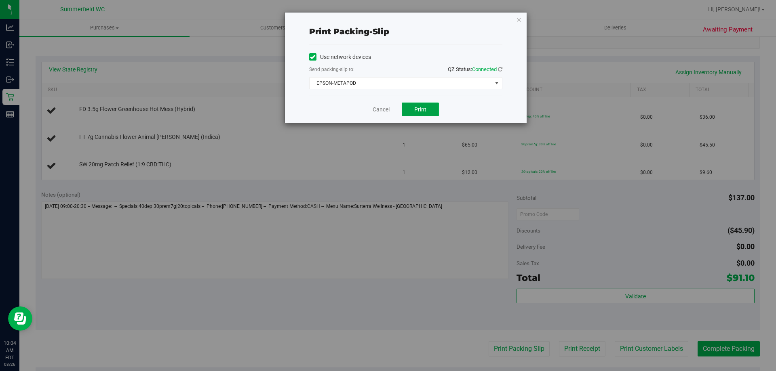
click at [422, 108] on span "Print" at bounding box center [420, 109] width 12 height 6
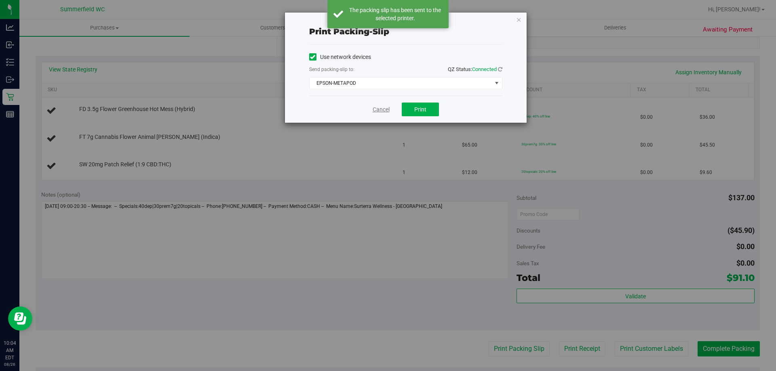
click at [389, 112] on link "Cancel" at bounding box center [381, 110] width 17 height 8
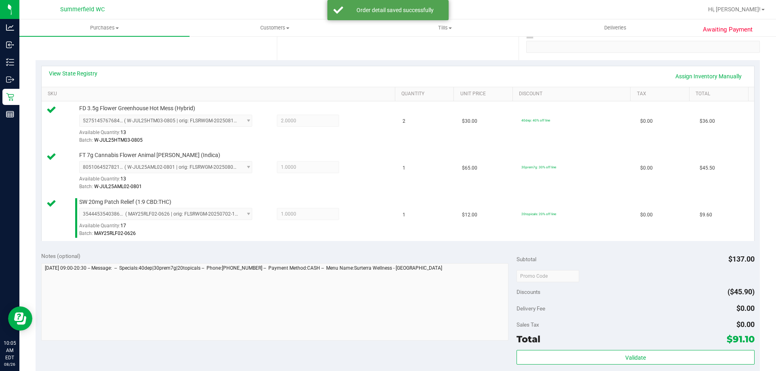
scroll to position [283, 0]
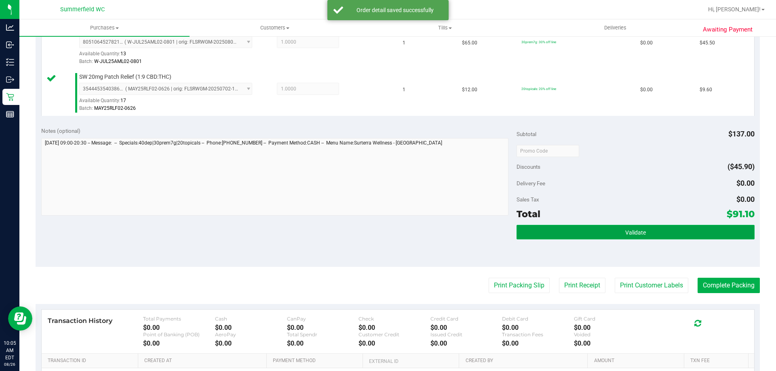
click at [582, 232] on button "Validate" at bounding box center [636, 232] width 238 height 15
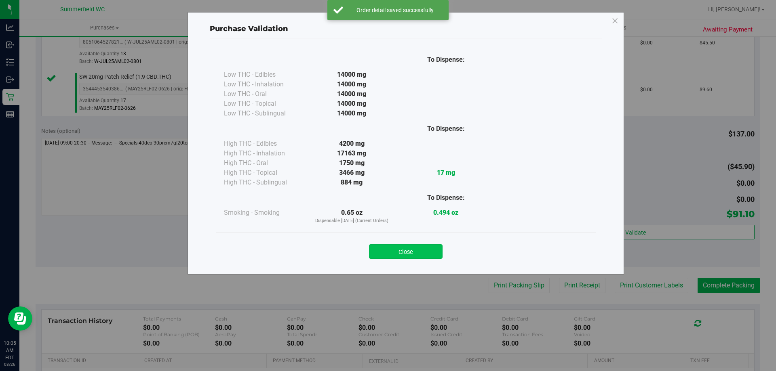
click at [423, 248] on button "Close" at bounding box center [406, 252] width 74 height 15
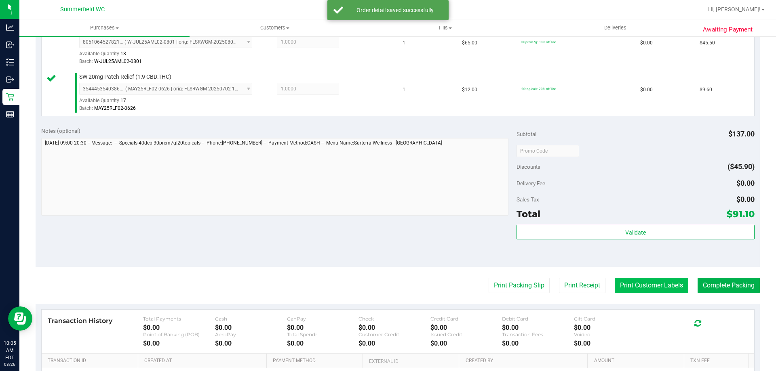
click at [657, 291] on button "Print Customer Labels" at bounding box center [652, 285] width 74 height 15
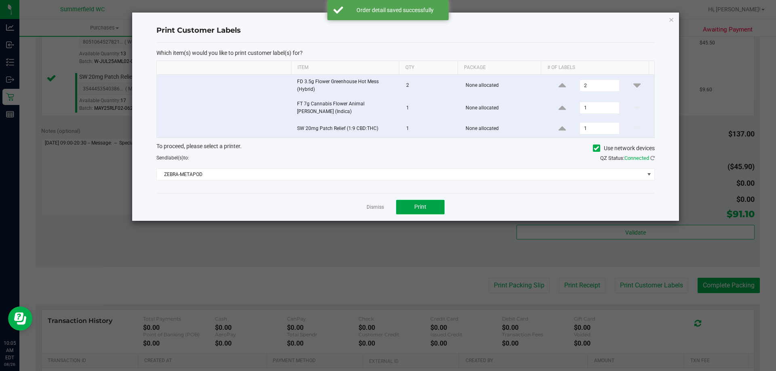
click at [441, 209] on button "Print" at bounding box center [420, 207] width 49 height 15
click at [375, 204] on link "Dismiss" at bounding box center [375, 207] width 17 height 7
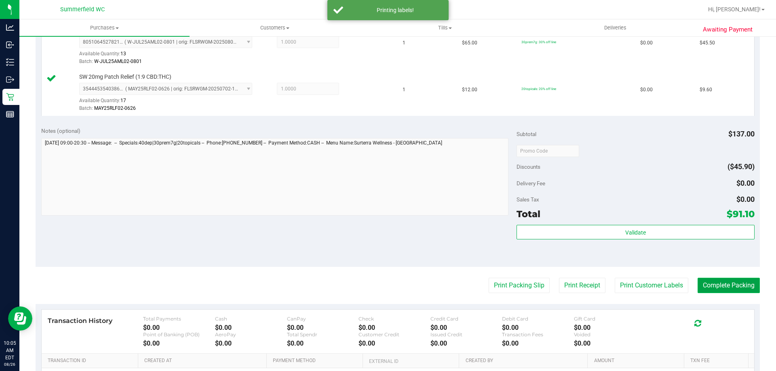
click at [733, 288] on button "Complete Packing" at bounding box center [729, 285] width 62 height 15
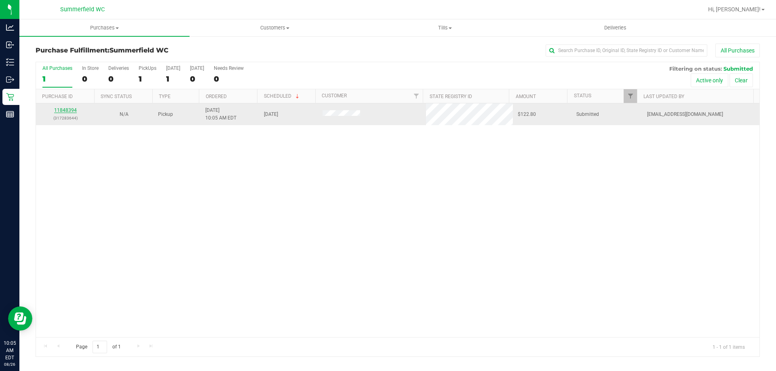
click at [64, 110] on link "11848394" at bounding box center [65, 111] width 23 height 6
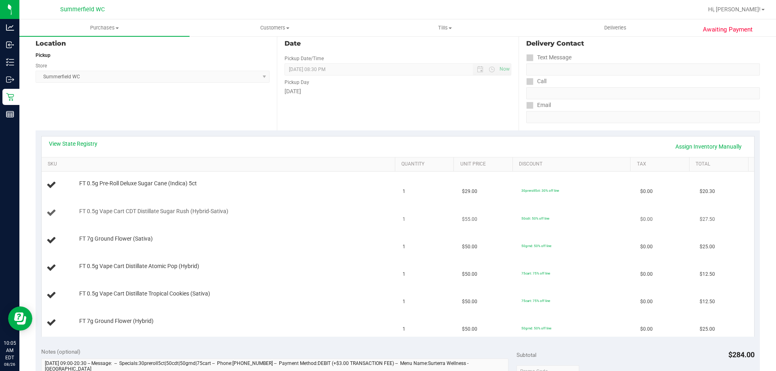
scroll to position [121, 0]
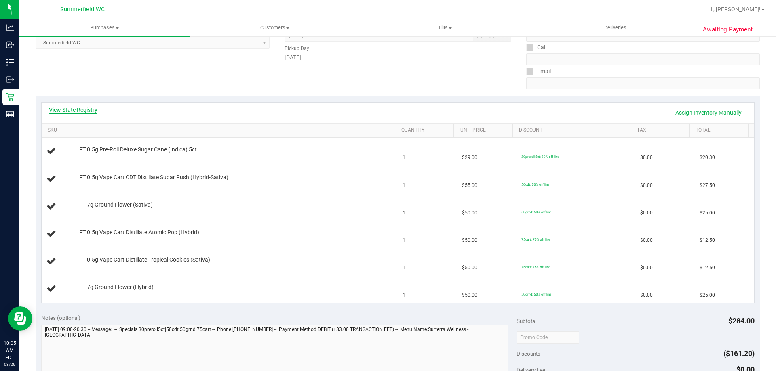
click at [73, 107] on link "View State Registry" at bounding box center [73, 110] width 49 height 8
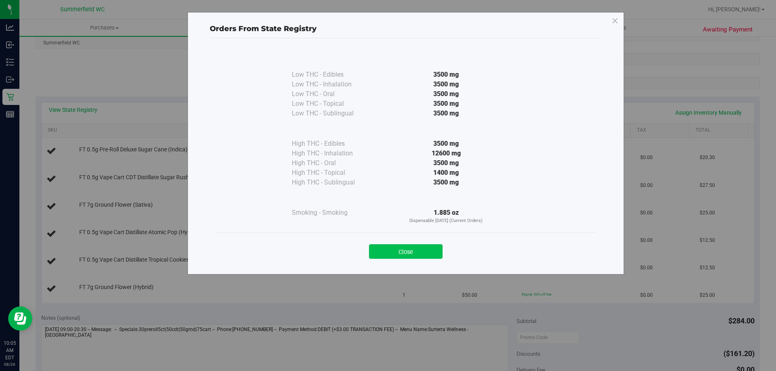
click at [424, 251] on button "Close" at bounding box center [406, 252] width 74 height 15
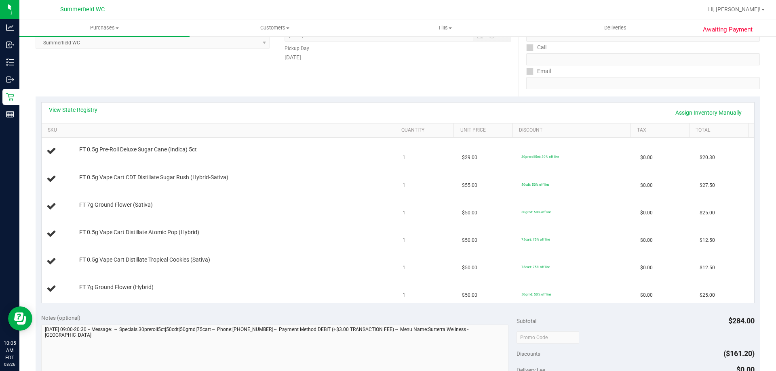
scroll to position [323, 0]
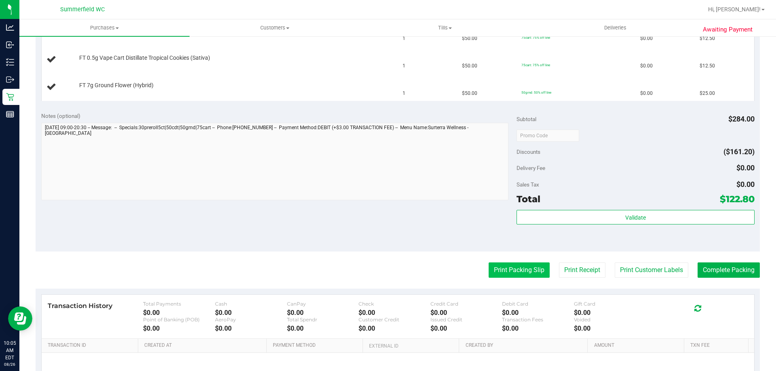
click at [505, 267] on button "Print Packing Slip" at bounding box center [519, 270] width 61 height 15
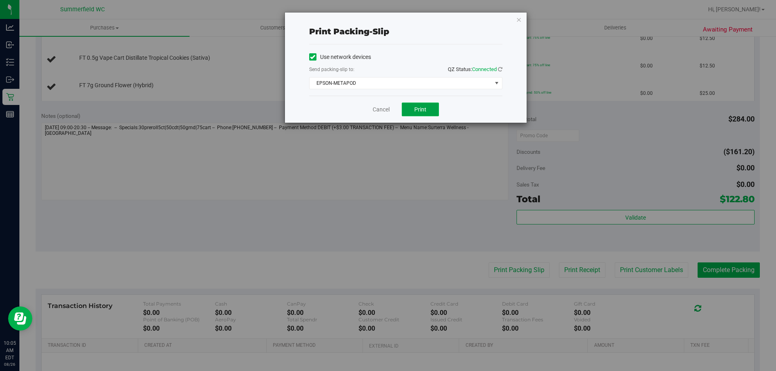
click at [420, 103] on button "Print" at bounding box center [420, 110] width 37 height 14
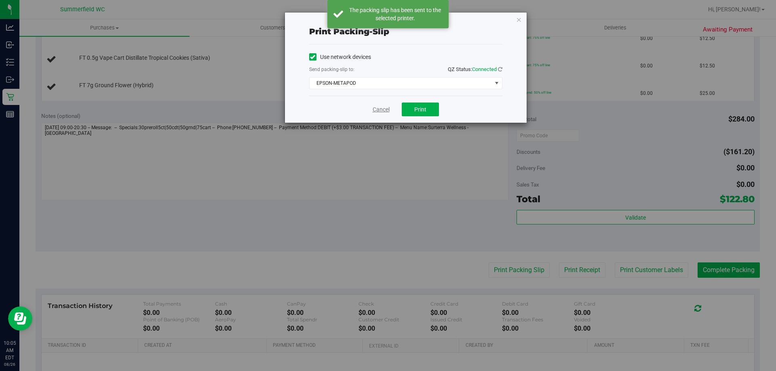
click at [386, 111] on link "Cancel" at bounding box center [381, 110] width 17 height 8
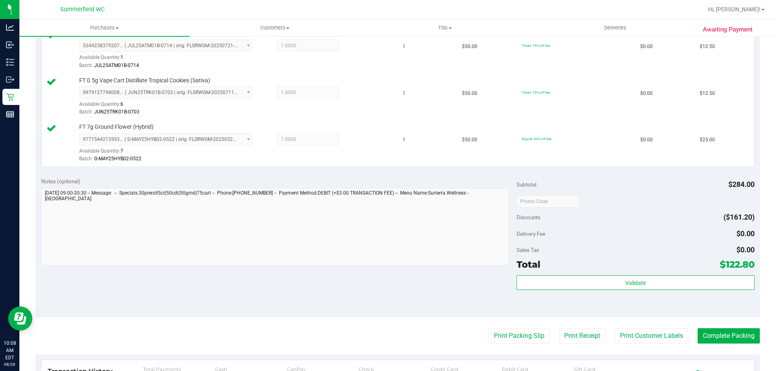
scroll to position [462, 0]
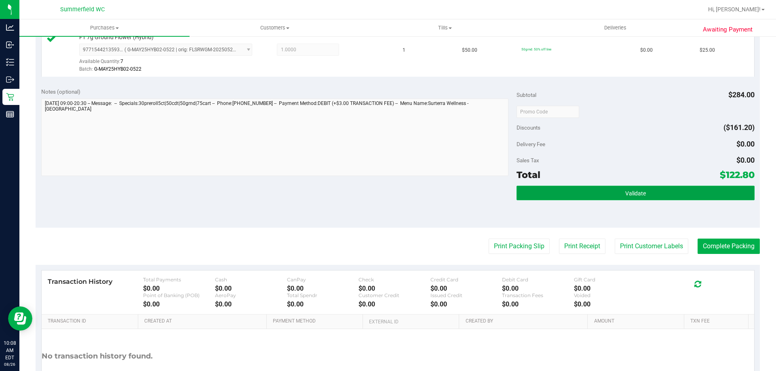
click at [617, 192] on button "Validate" at bounding box center [636, 193] width 238 height 15
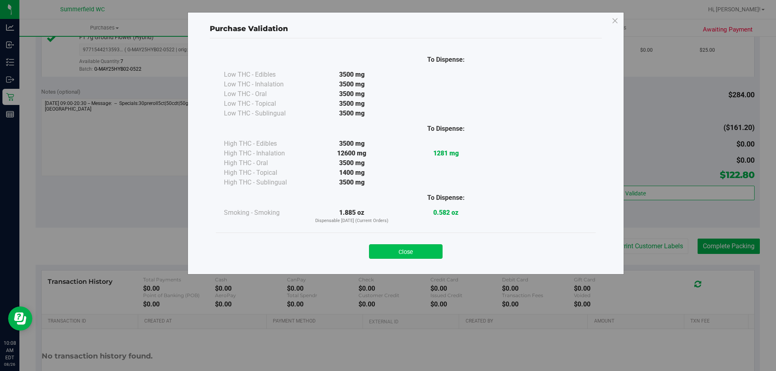
click at [416, 248] on button "Close" at bounding box center [406, 252] width 74 height 15
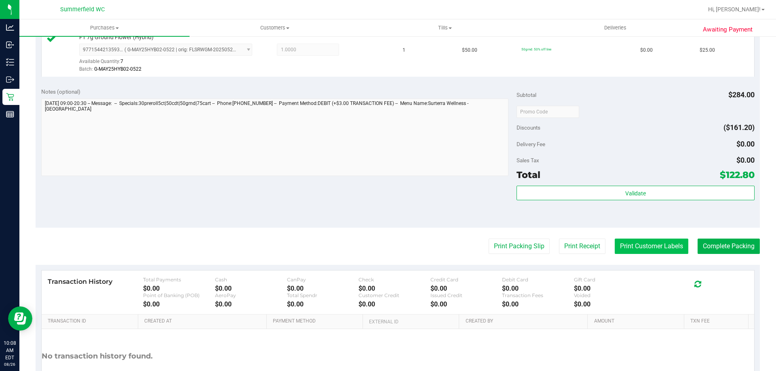
click at [618, 249] on button "Print Customer Labels" at bounding box center [652, 246] width 74 height 15
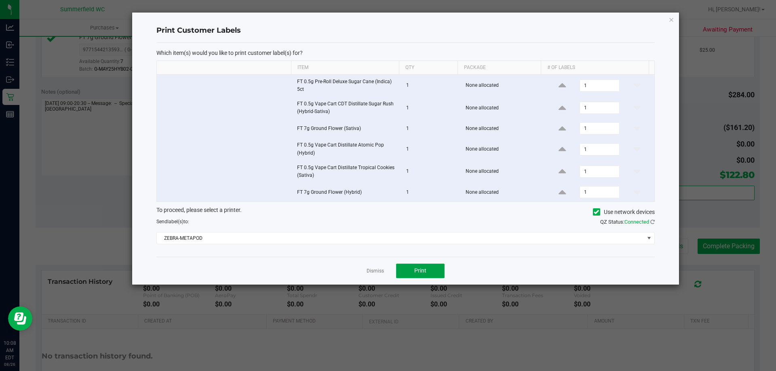
click at [411, 268] on button "Print" at bounding box center [420, 271] width 49 height 15
click at [374, 272] on link "Dismiss" at bounding box center [375, 271] width 17 height 7
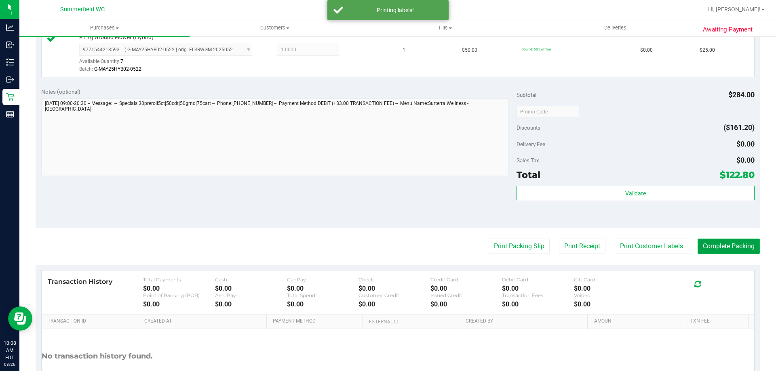
click at [714, 242] on button "Complete Packing" at bounding box center [729, 246] width 62 height 15
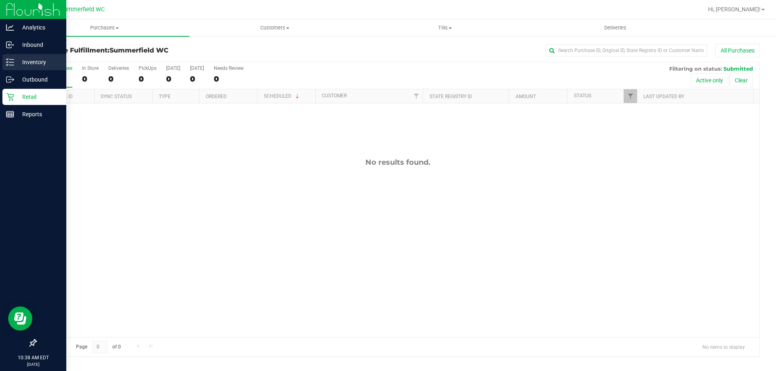
click at [23, 65] on p "Inventory" at bounding box center [38, 62] width 49 height 10
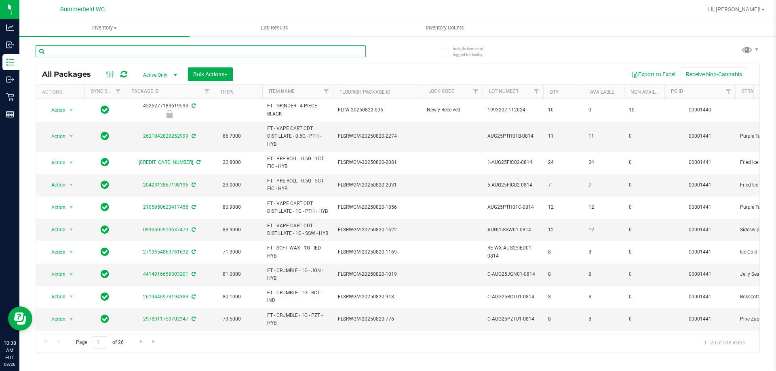
click at [99, 55] on input "text" at bounding box center [201, 51] width 330 height 12
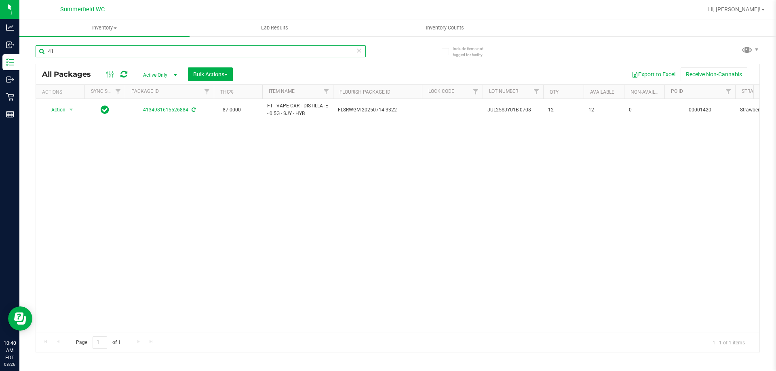
type input "4"
type input "drm"
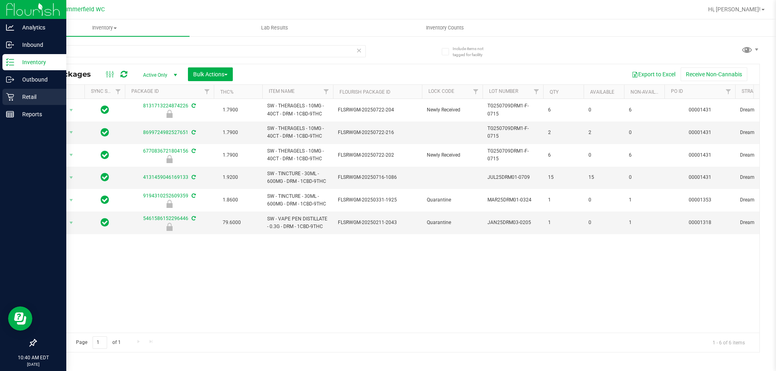
click at [29, 91] on div "Retail" at bounding box center [34, 97] width 64 height 16
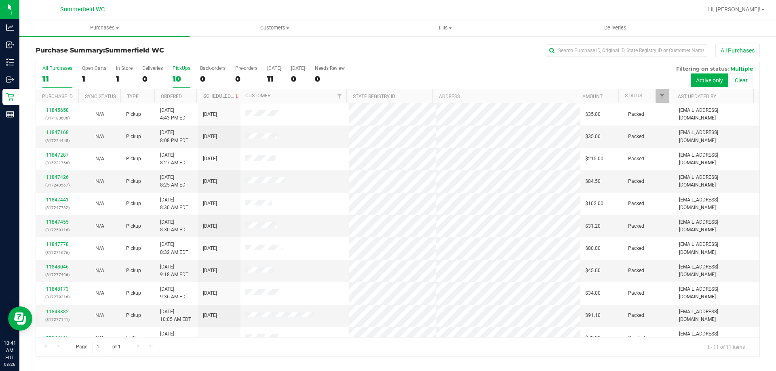
click at [185, 68] on div "PickUps" at bounding box center [182, 68] width 18 height 6
click at [0, 0] on input "PickUps 10" at bounding box center [0, 0] width 0 height 0
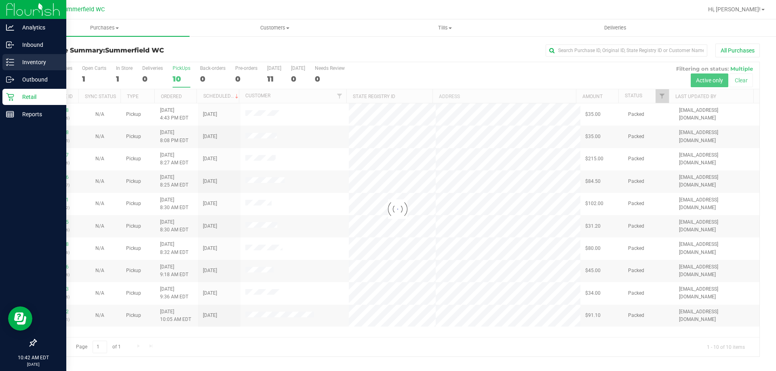
click at [21, 60] on p "Inventory" at bounding box center [38, 62] width 49 height 10
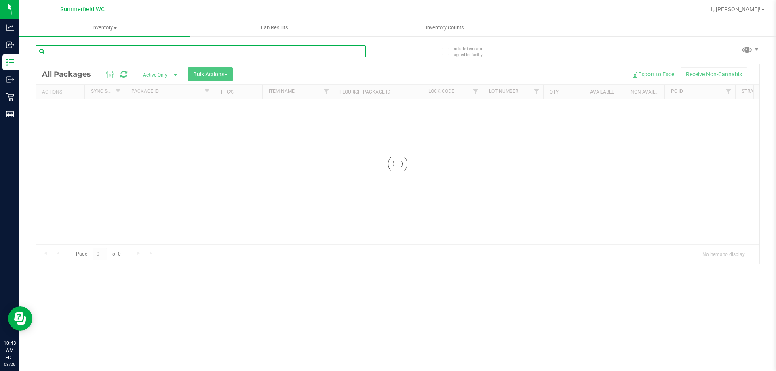
click at [142, 48] on div "Inventory All packages All inventory Waste log Create inventory Lab Results Inv…" at bounding box center [397, 195] width 757 height 352
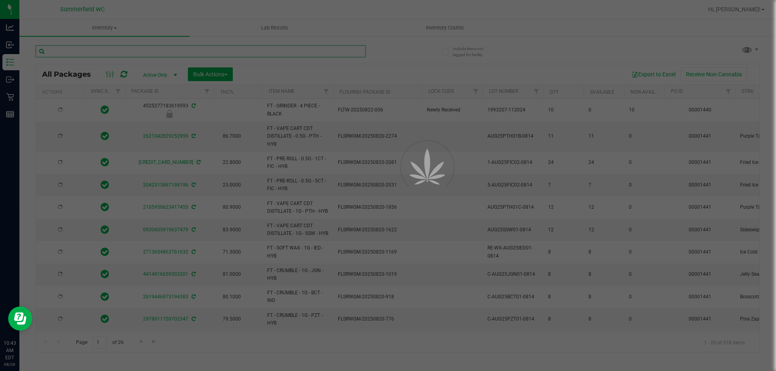
type input "2026-08-12"
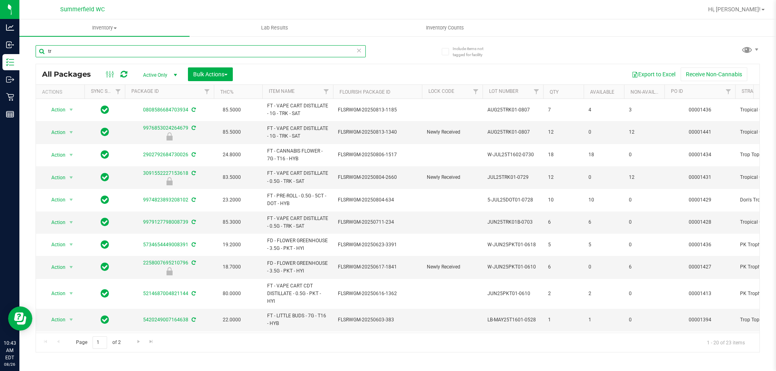
type input "t"
type input "trk"
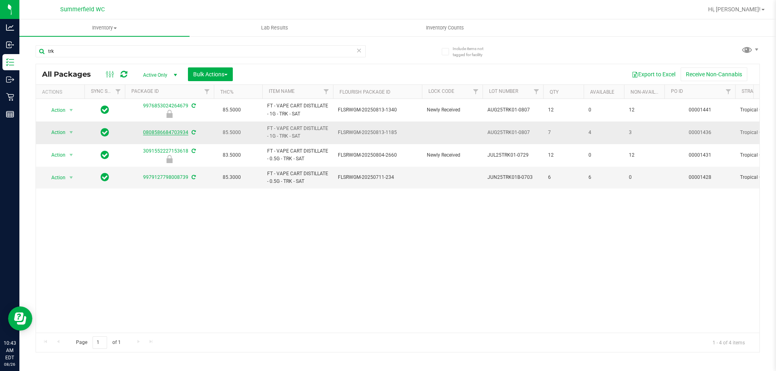
click at [167, 131] on link "0808586684703934" at bounding box center [165, 133] width 45 height 6
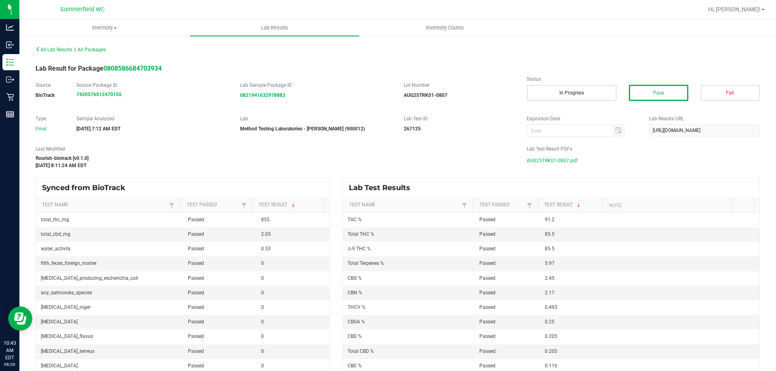
click at [561, 162] on span "AUG25TRK01-0807.pdf" at bounding box center [552, 161] width 51 height 12
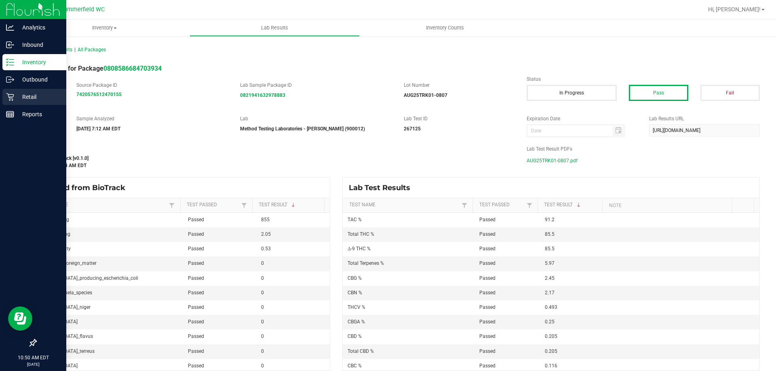
click at [27, 97] on p "Retail" at bounding box center [38, 97] width 49 height 10
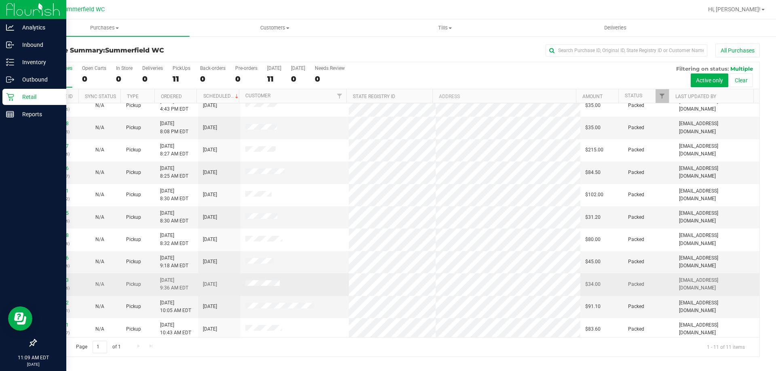
scroll to position [12, 0]
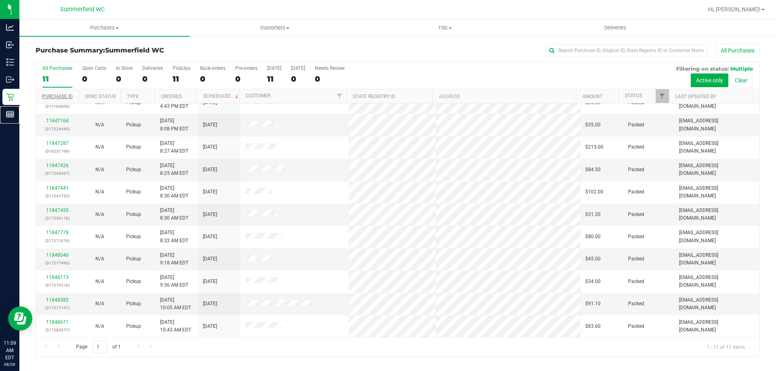
drag, startPoint x: 31, startPoint y: 115, endPoint x: 66, endPoint y: 99, distance: 38.7
click at [0, 0] on p "Reports" at bounding box center [0, 0] width 0 height 0
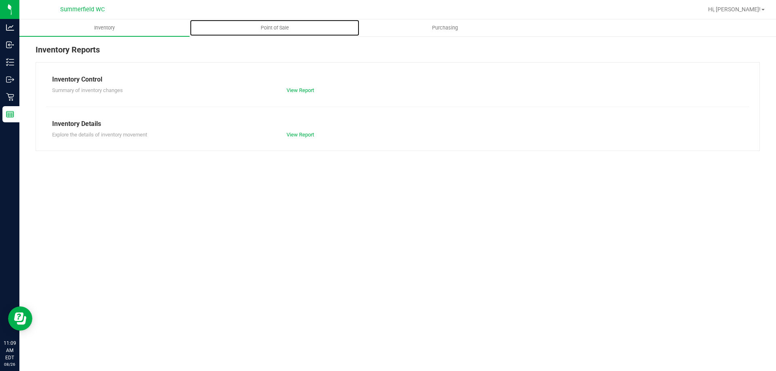
click at [273, 32] on uib-tab-heading "Point of Sale" at bounding box center [274, 28] width 169 height 16
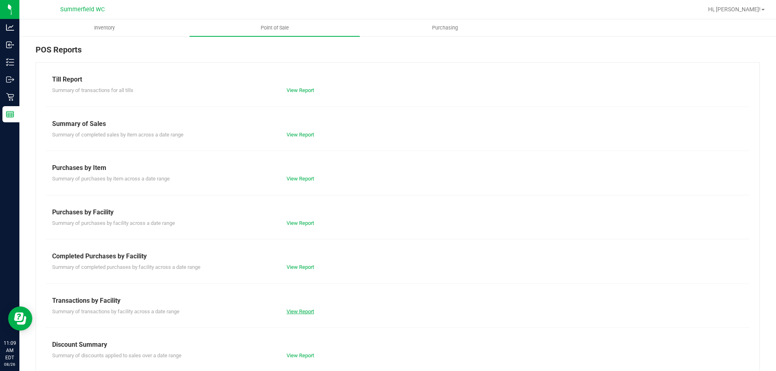
click at [307, 314] on link "View Report" at bounding box center [300, 312] width 27 height 6
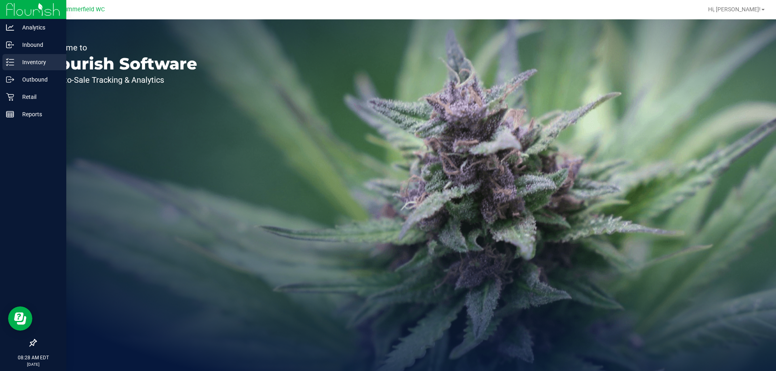
click at [35, 62] on p "Inventory" at bounding box center [38, 62] width 49 height 10
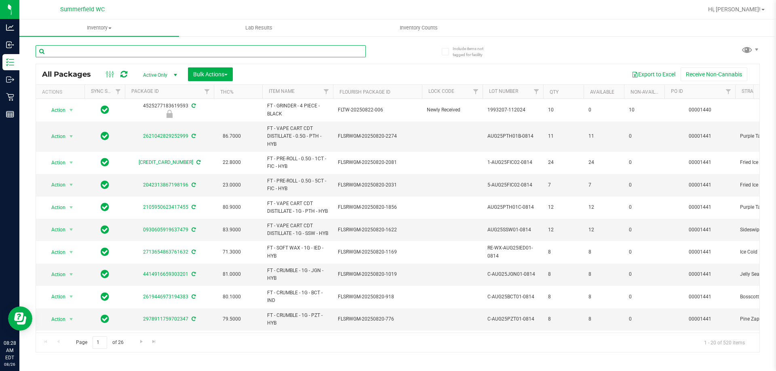
click at [107, 51] on input "text" at bounding box center [201, 51] width 330 height 12
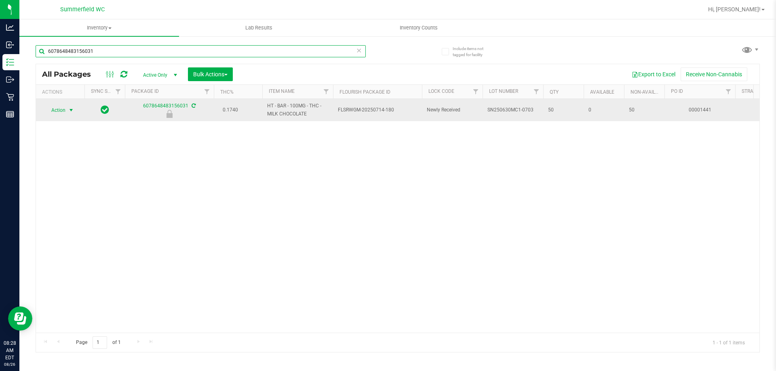
type input "6078648483156031"
click at [64, 110] on span "Action" at bounding box center [55, 110] width 22 height 11
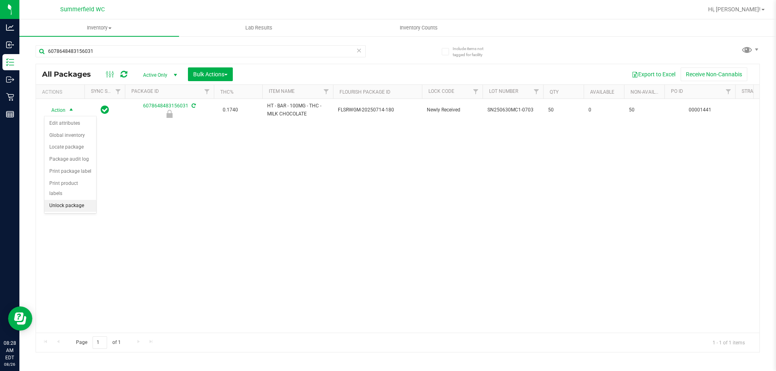
click at [60, 200] on li "Unlock package" at bounding box center [70, 206] width 52 height 12
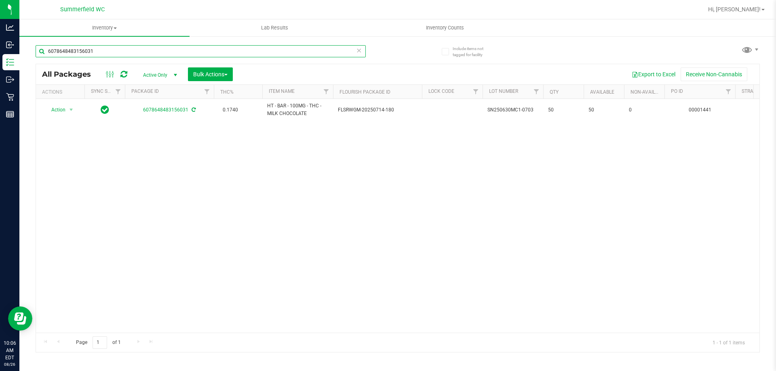
drag, startPoint x: 98, startPoint y: 53, endPoint x: 23, endPoint y: 53, distance: 75.2
click at [23, 53] on div "Include items not tagged for facility 6078648483156031 All Packages Active Only…" at bounding box center [397, 159] width 757 height 247
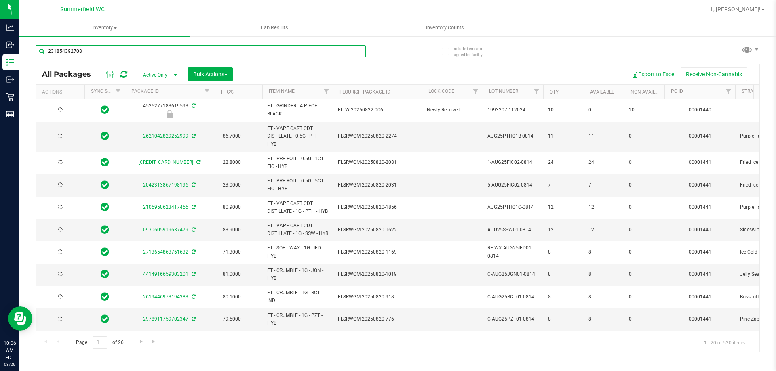
type input "2318543927087"
type input "[DATE]"
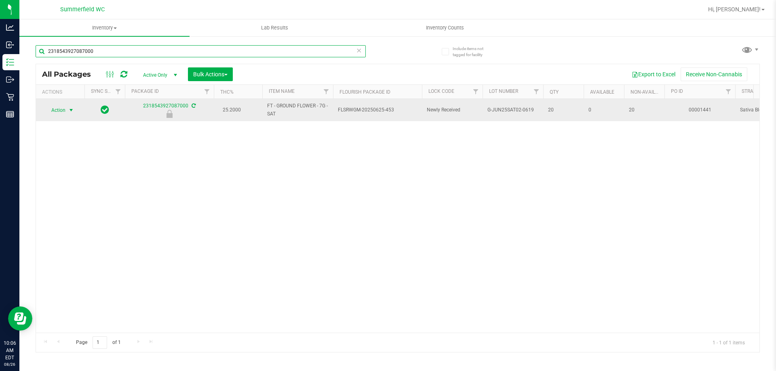
type input "2318543927087000"
click at [64, 110] on span "Action" at bounding box center [55, 110] width 22 height 11
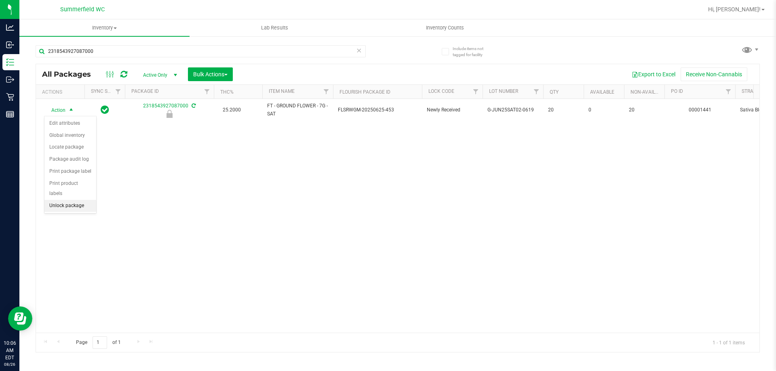
click at [70, 200] on li "Unlock package" at bounding box center [70, 206] width 52 height 12
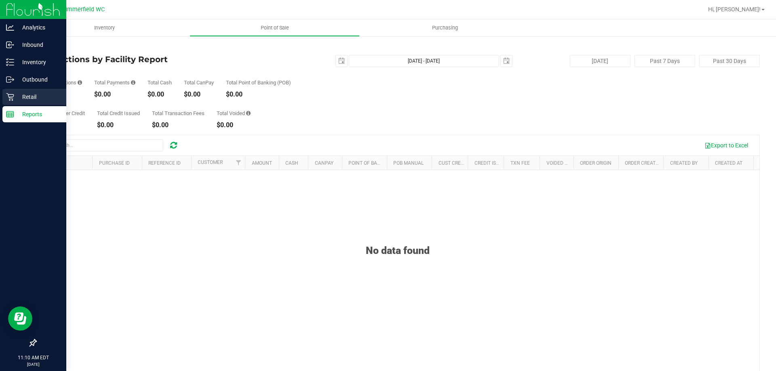
click at [25, 95] on p "Retail" at bounding box center [38, 97] width 49 height 10
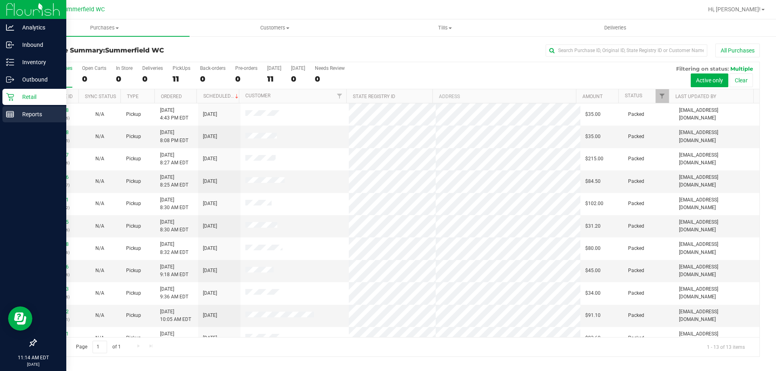
click at [28, 110] on p "Reports" at bounding box center [38, 115] width 49 height 10
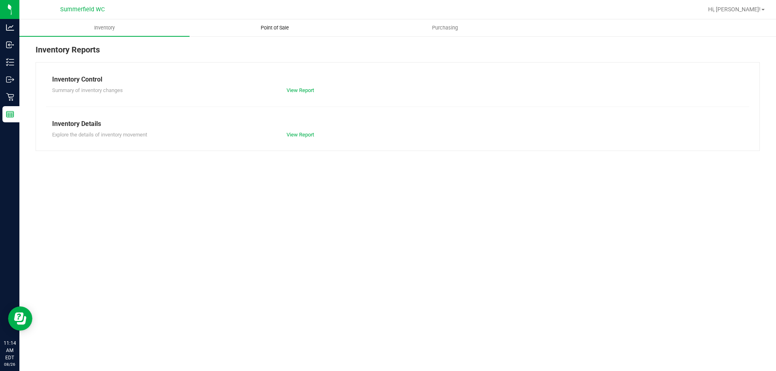
click at [271, 26] on span "Point of Sale" at bounding box center [275, 27] width 50 height 7
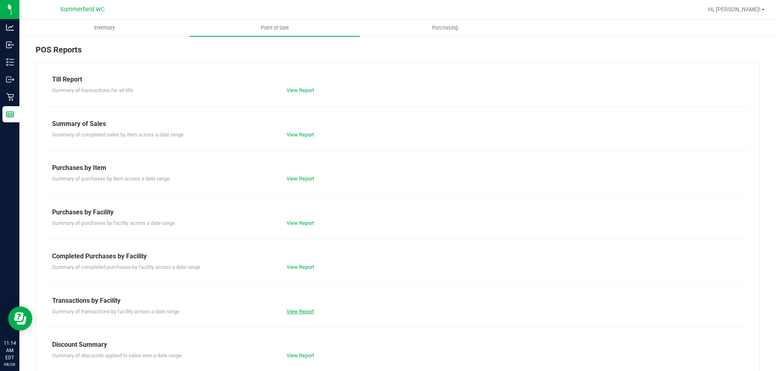
click at [294, 310] on link "View Report" at bounding box center [300, 312] width 27 height 6
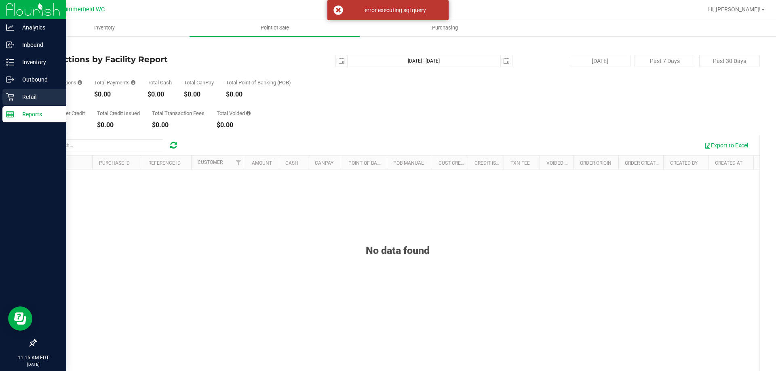
click at [29, 95] on p "Retail" at bounding box center [38, 97] width 49 height 10
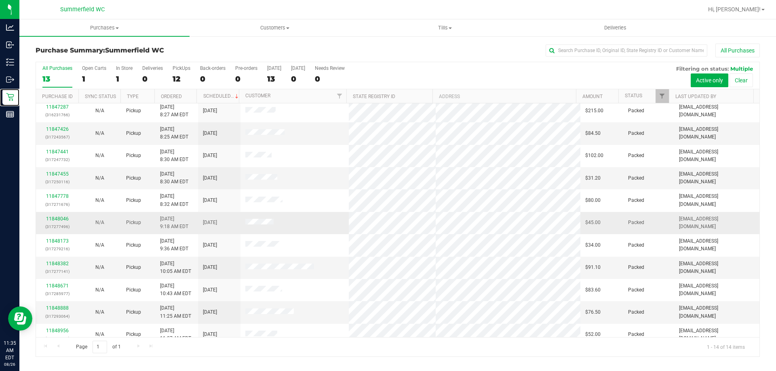
scroll to position [79, 0]
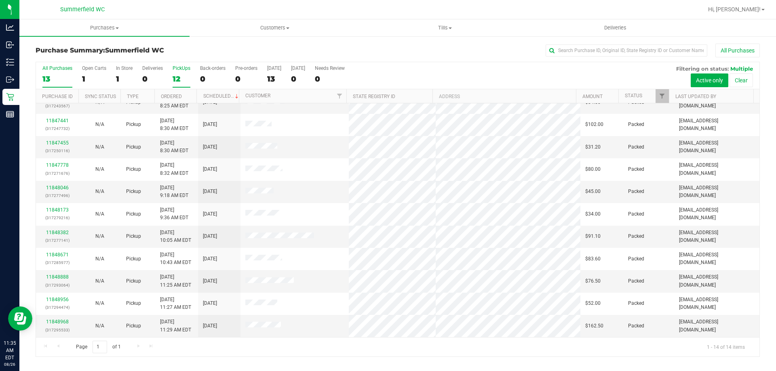
click at [177, 65] on div "PickUps" at bounding box center [182, 68] width 18 height 6
click at [0, 0] on input "PickUps 12" at bounding box center [0, 0] width 0 height 0
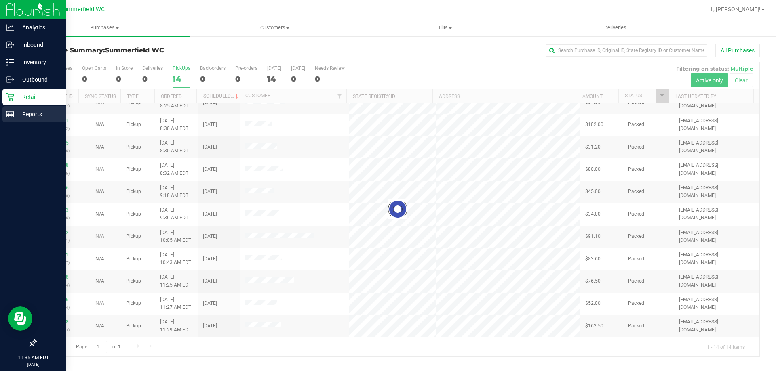
click at [26, 110] on p "Reports" at bounding box center [38, 115] width 49 height 10
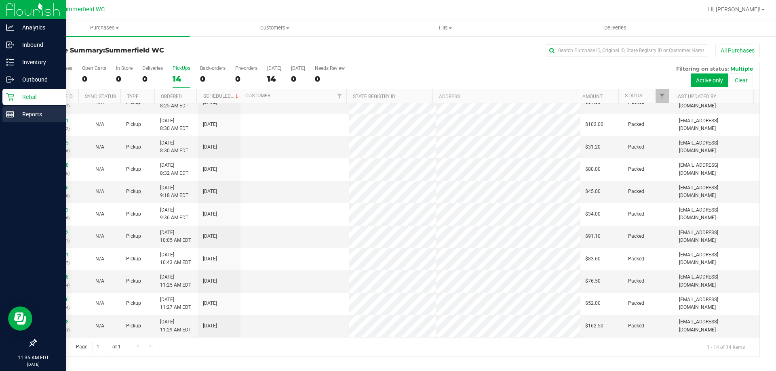
scroll to position [0, 0]
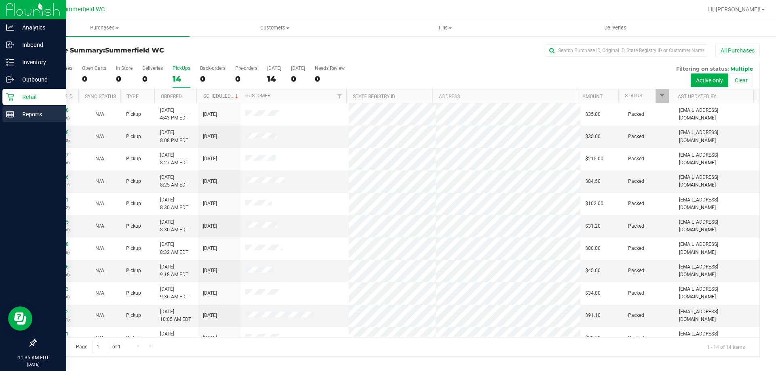
click at [25, 111] on p "Reports" at bounding box center [38, 115] width 49 height 10
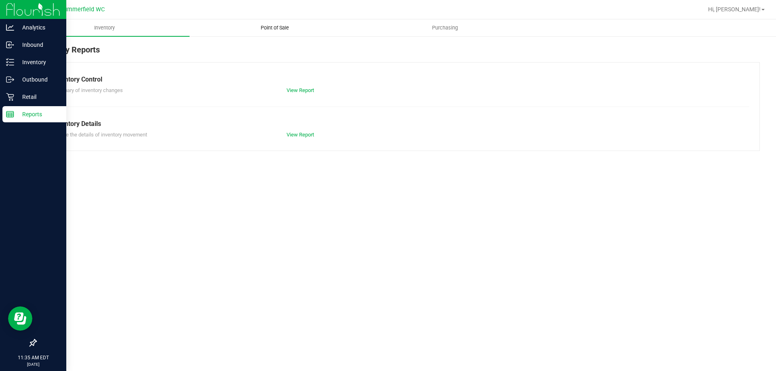
click at [278, 30] on span "Point of Sale" at bounding box center [275, 27] width 50 height 7
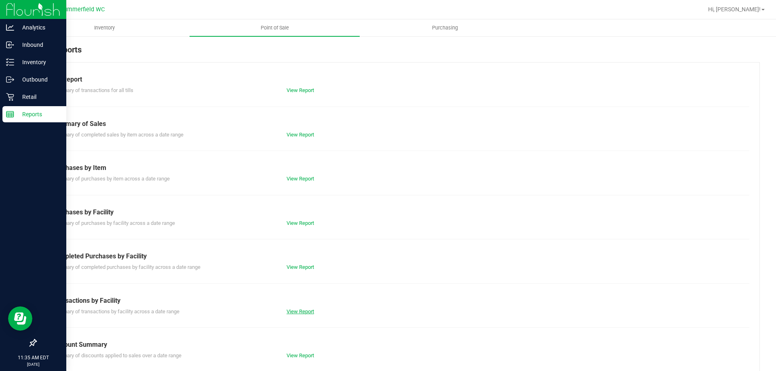
click at [304, 312] on link "View Report" at bounding box center [300, 312] width 27 height 6
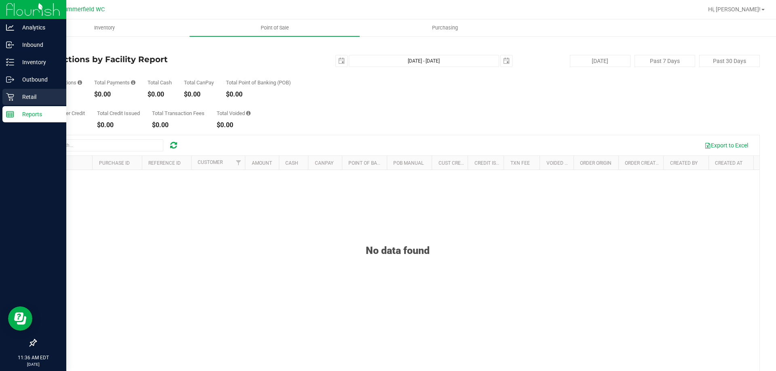
click at [29, 97] on p "Retail" at bounding box center [38, 97] width 49 height 10
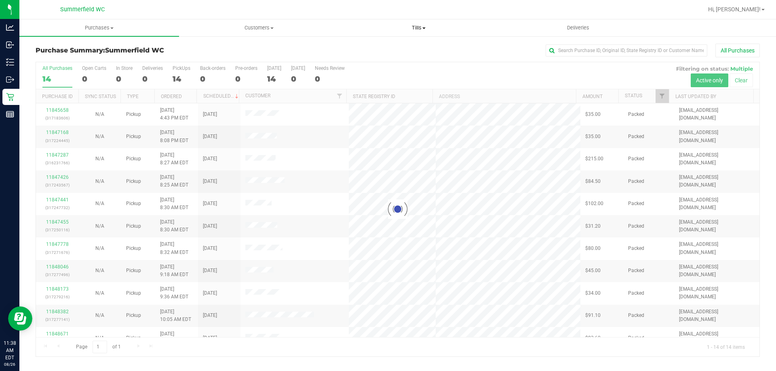
click at [414, 27] on span "Tills" at bounding box center [418, 27] width 159 height 7
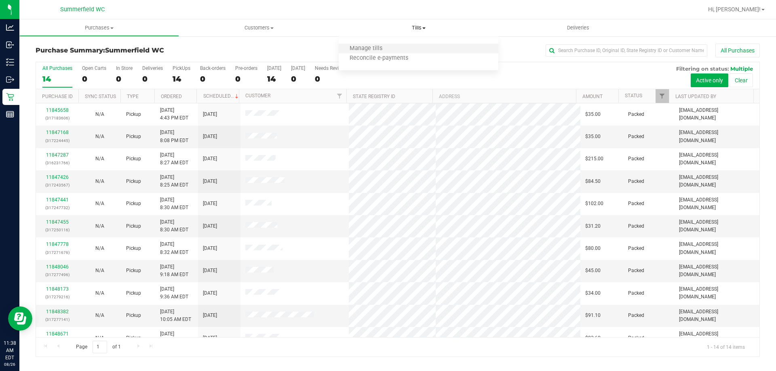
click at [402, 46] on li "Manage tills" at bounding box center [419, 49] width 160 height 10
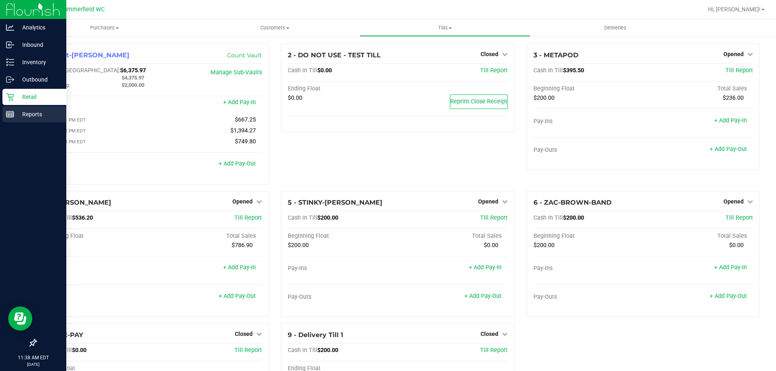
click at [33, 115] on p "Reports" at bounding box center [38, 115] width 49 height 10
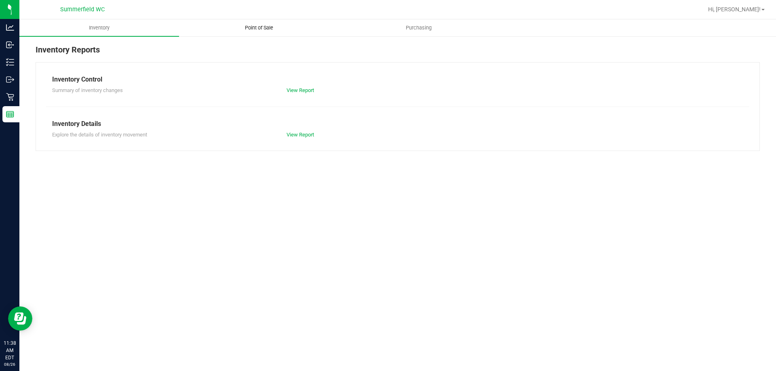
click at [254, 25] on span "Point of Sale" at bounding box center [259, 27] width 50 height 7
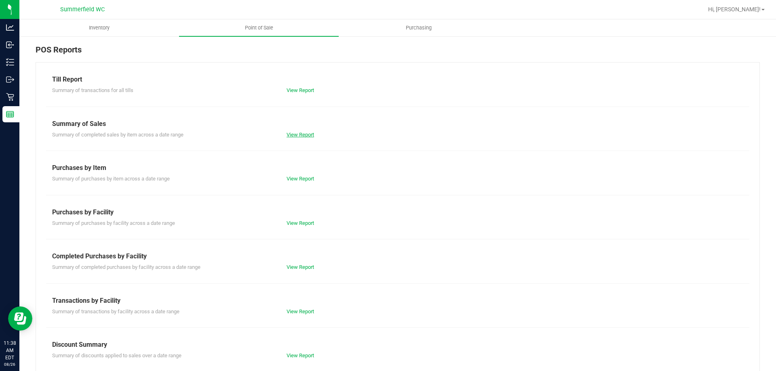
click at [306, 134] on link "View Report" at bounding box center [300, 135] width 27 height 6
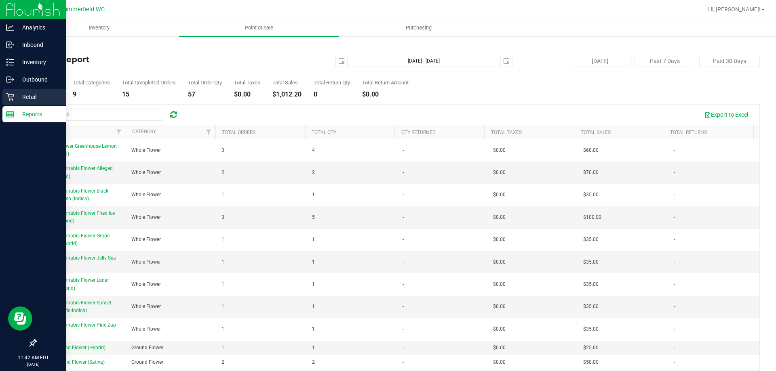
click at [26, 92] on p "Retail" at bounding box center [38, 97] width 49 height 10
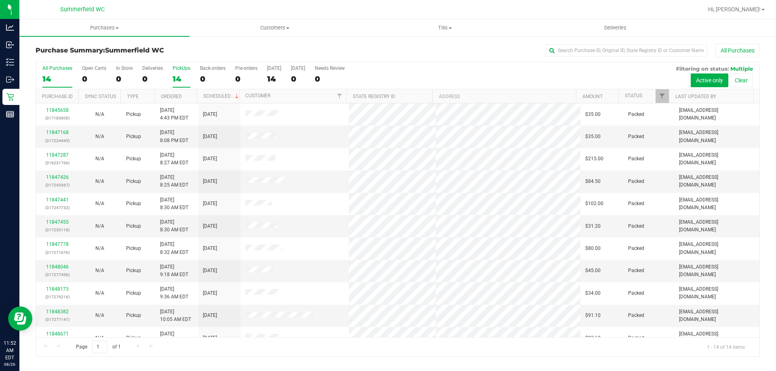
click at [185, 68] on div "PickUps" at bounding box center [182, 68] width 18 height 6
click at [0, 0] on input "PickUps 14" at bounding box center [0, 0] width 0 height 0
